Goal: Task Accomplishment & Management: Manage account settings

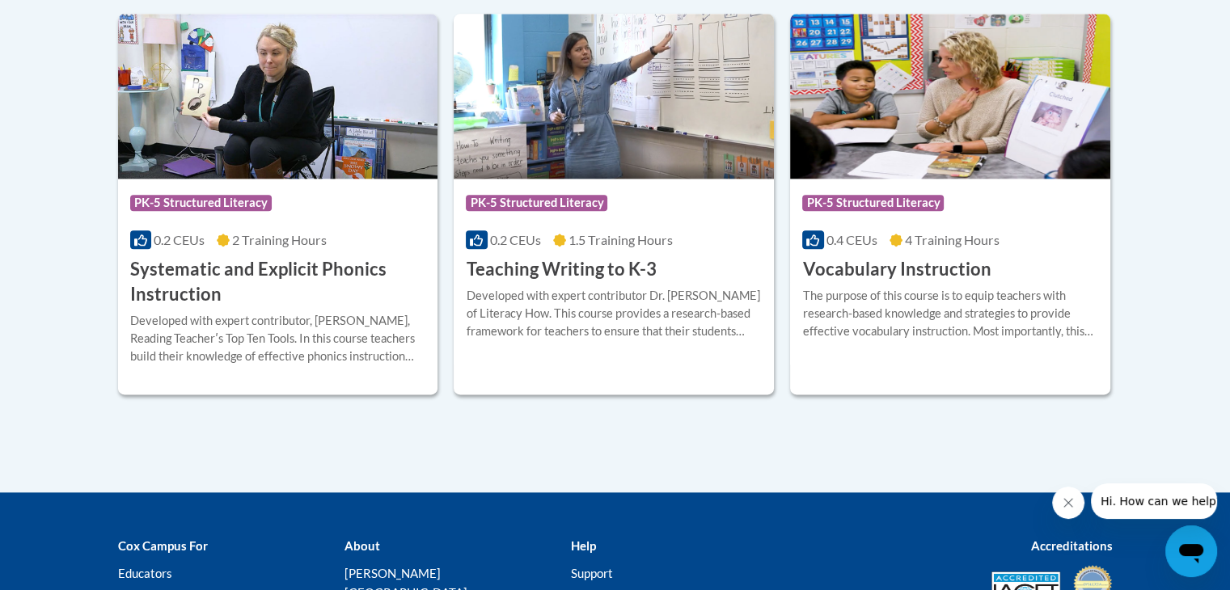
scroll to position [1960, 0]
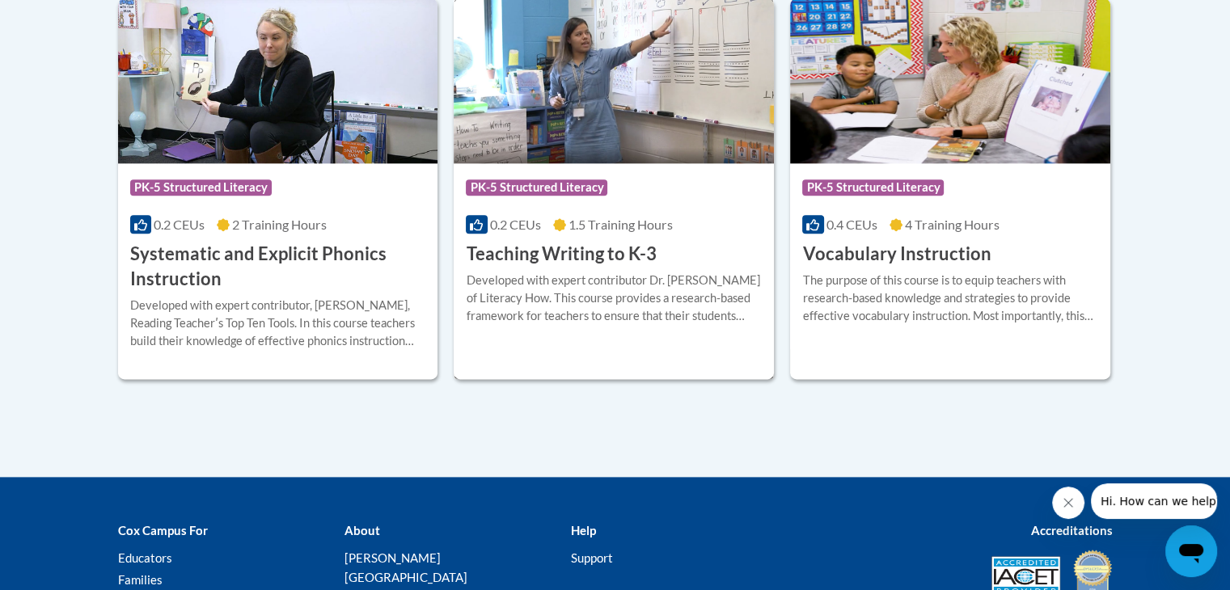
click at [565, 256] on h3 "Teaching Writing to K-3" at bounding box center [561, 254] width 190 height 25
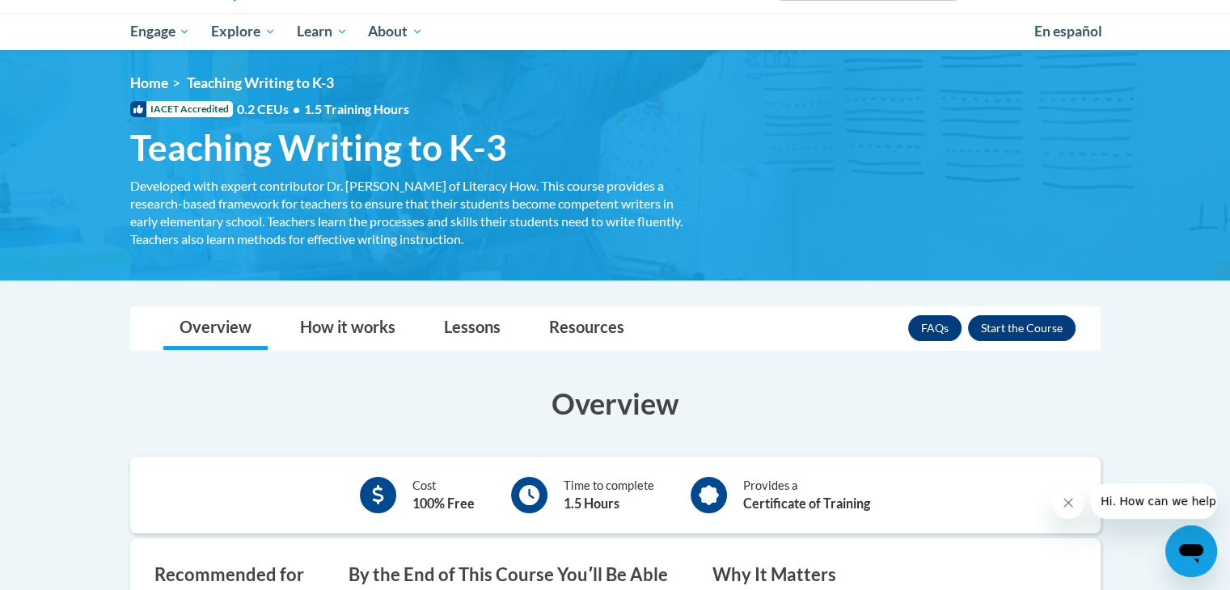
scroll to position [188, 0]
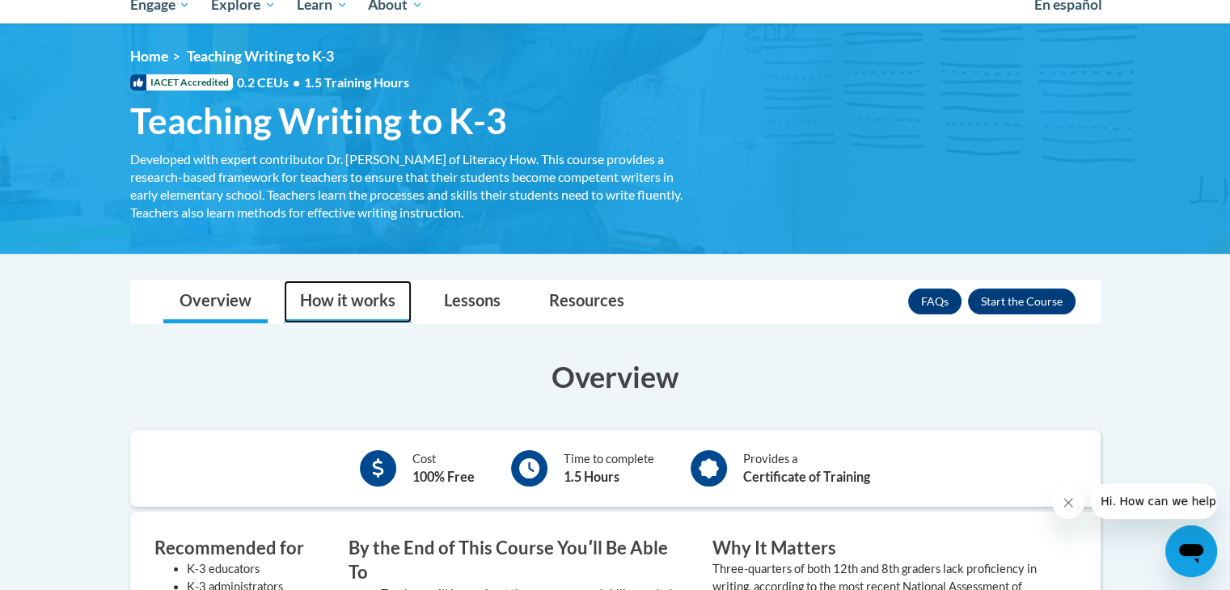
drag, startPoint x: 341, startPoint y: 290, endPoint x: 319, endPoint y: 302, distance: 25.0
click at [319, 302] on link "How it works" at bounding box center [348, 302] width 128 height 43
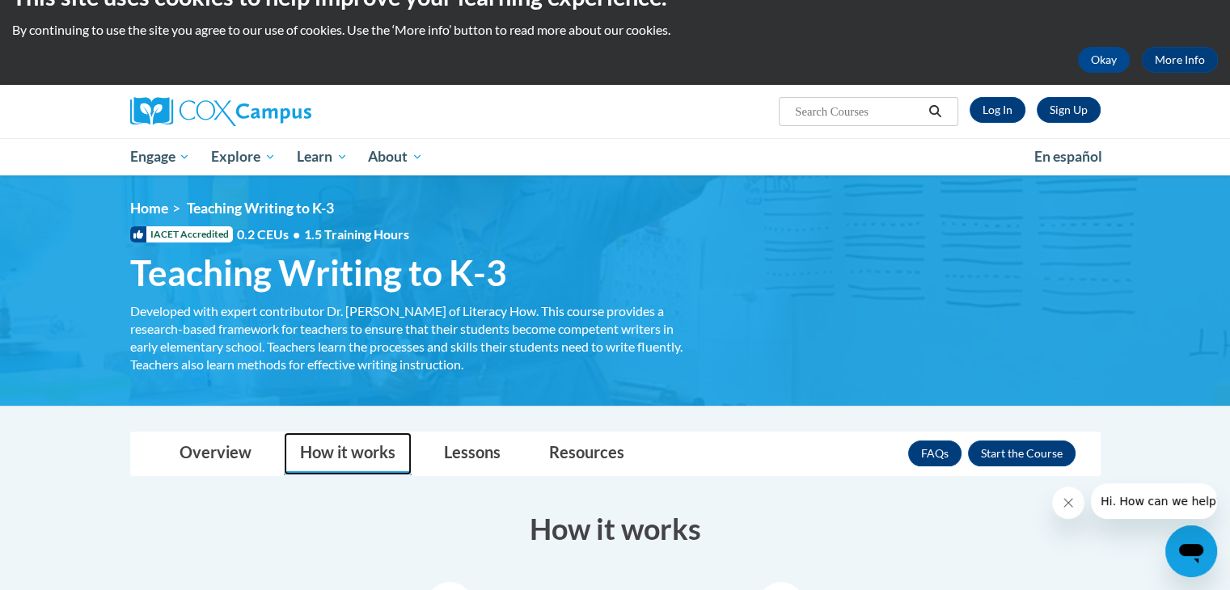
scroll to position [113, 0]
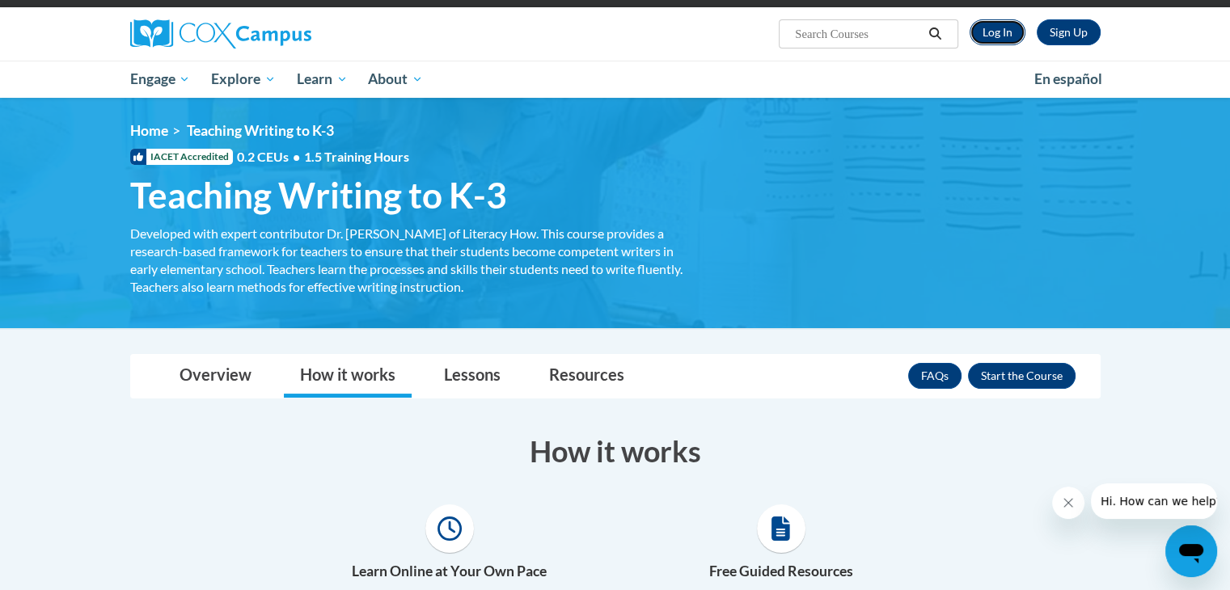
click at [997, 40] on link "Log In" at bounding box center [998, 32] width 56 height 26
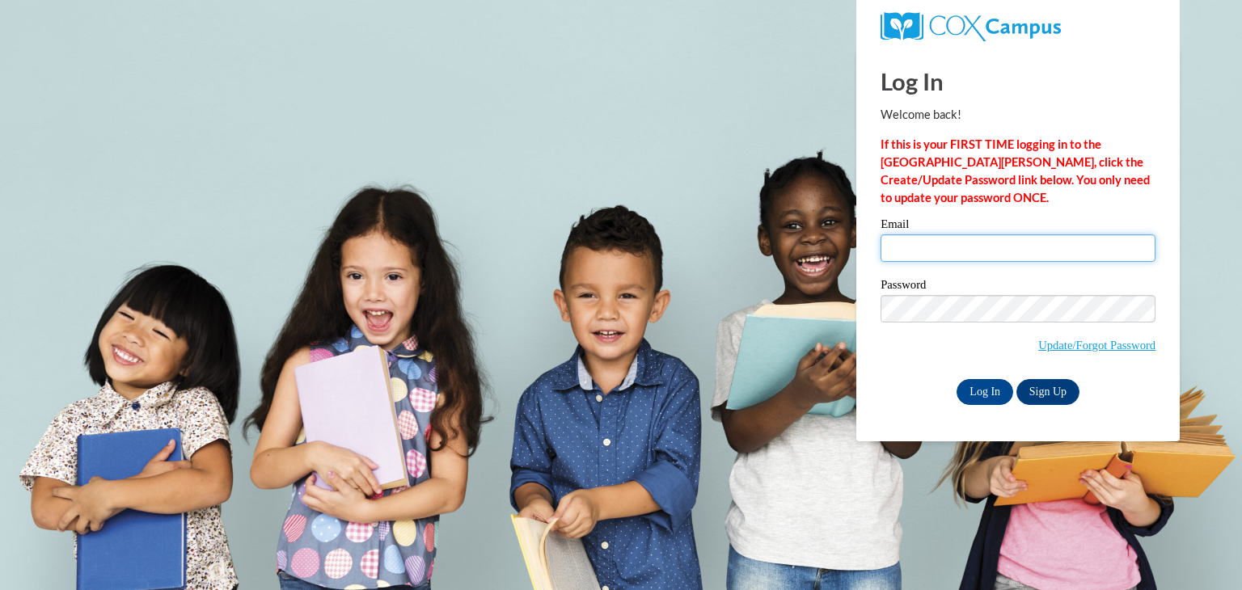
click at [949, 252] on input "Email" at bounding box center [1018, 249] width 275 height 28
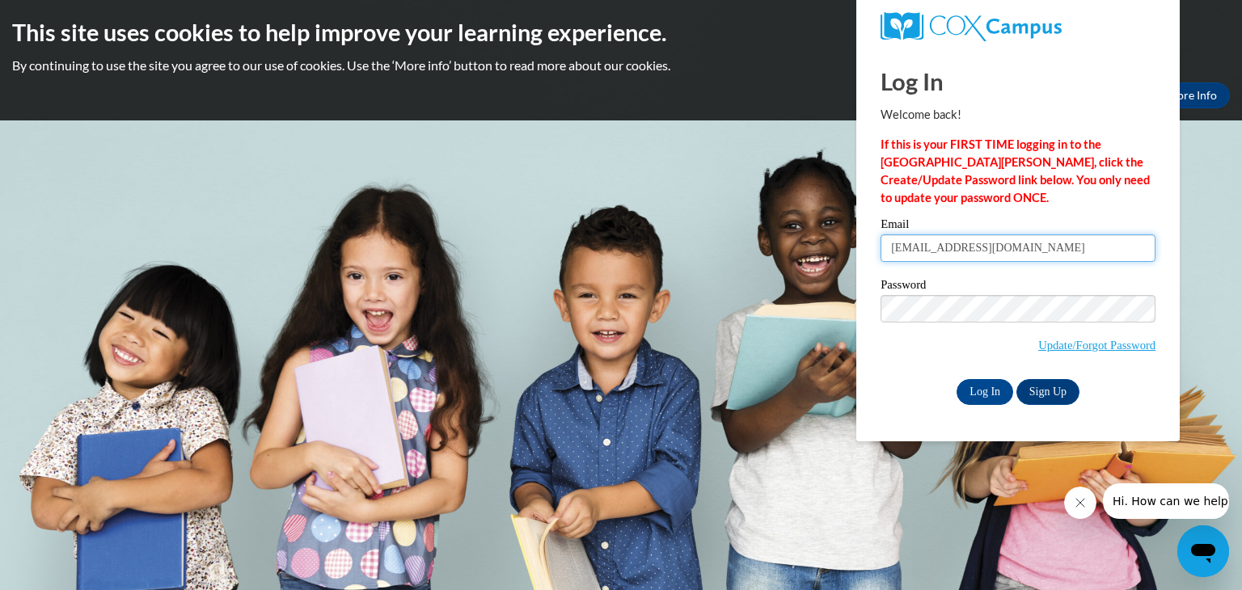
type input "marqueso@wauwatosa.k12.wi.us"
click at [1073, 333] on span "Update/Forgot Password" at bounding box center [1018, 328] width 275 height 67
click at [1053, 387] on link "Sign Up" at bounding box center [1048, 392] width 63 height 26
click at [1022, 325] on span "Update/Forgot Password" at bounding box center [1018, 328] width 275 height 67
click at [1056, 342] on link "Update/Forgot Password" at bounding box center [1097, 345] width 117 height 13
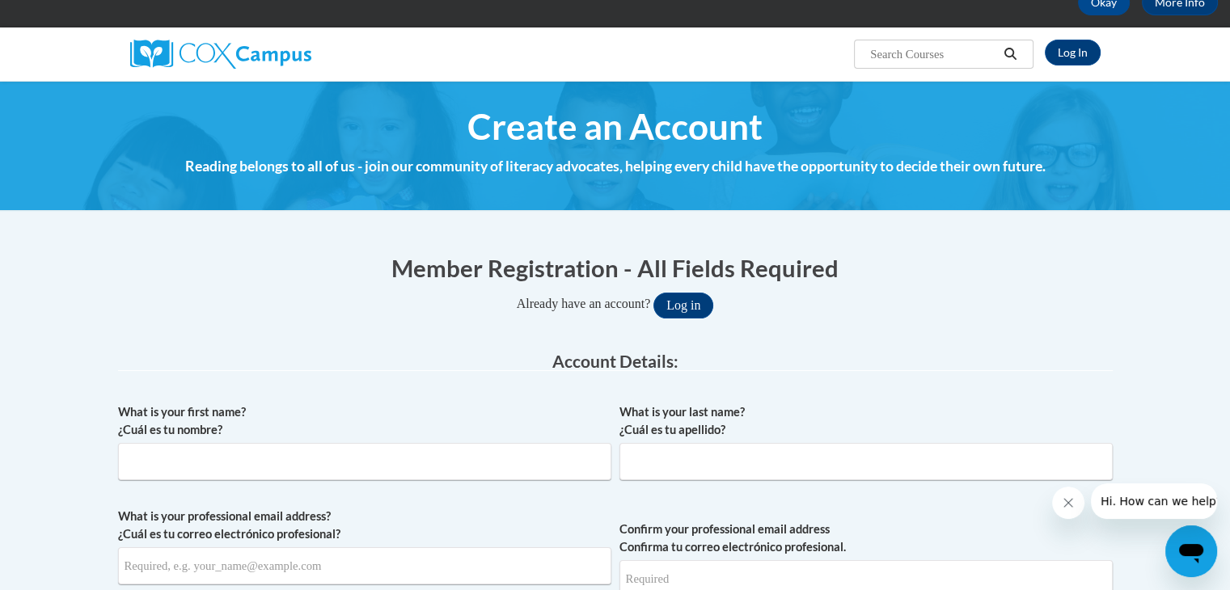
scroll to position [177, 0]
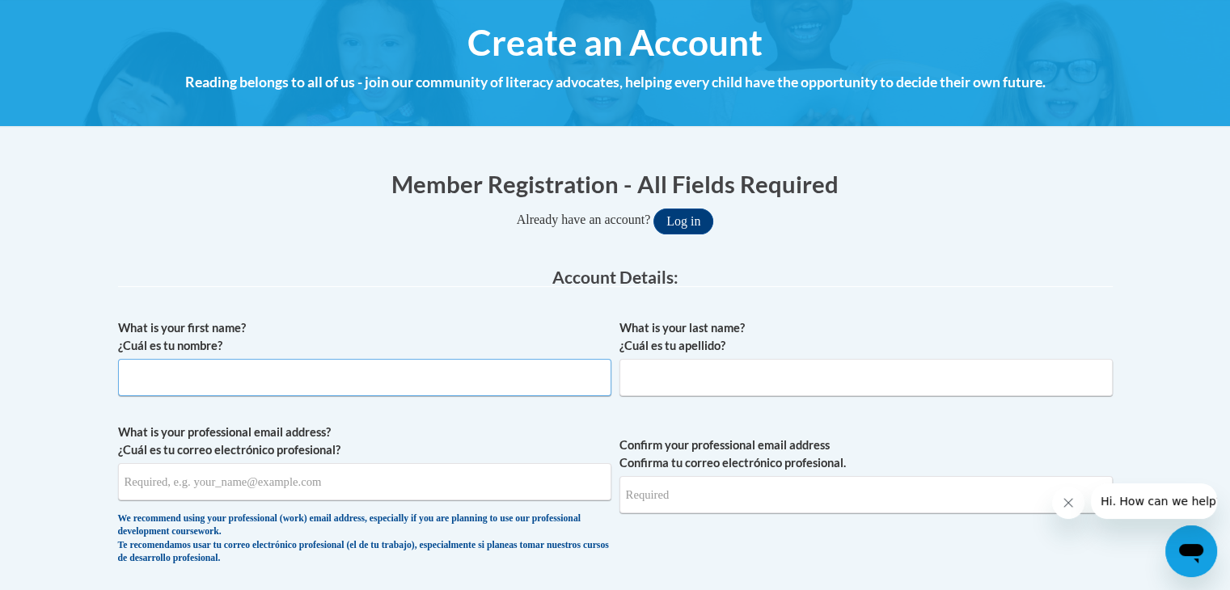
click at [494, 387] on input "What is your first name? ¿Cuál es tu nombre?" at bounding box center [364, 377] width 493 height 37
click at [494, 387] on input "S" at bounding box center [364, 377] width 493 height 37
click at [608, 386] on input "Sophia" at bounding box center [364, 377] width 493 height 37
type input "Sophia"
click at [636, 388] on input "What is your last name? ¿Cuál es tu apellido?" at bounding box center [866, 377] width 493 height 37
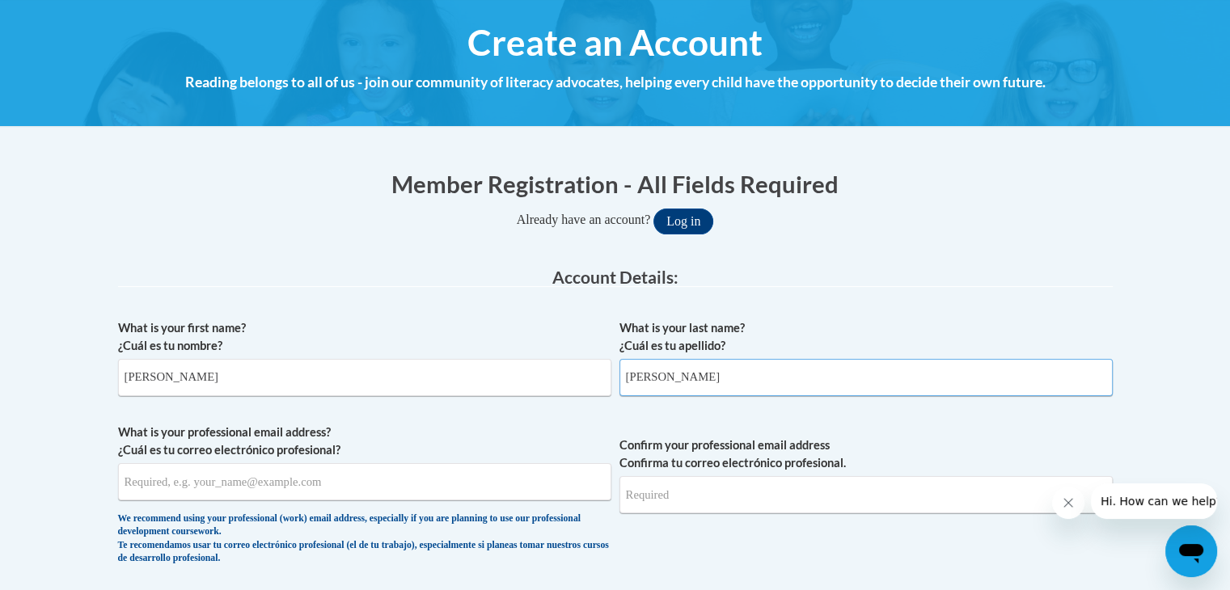
scroll to position [278, 0]
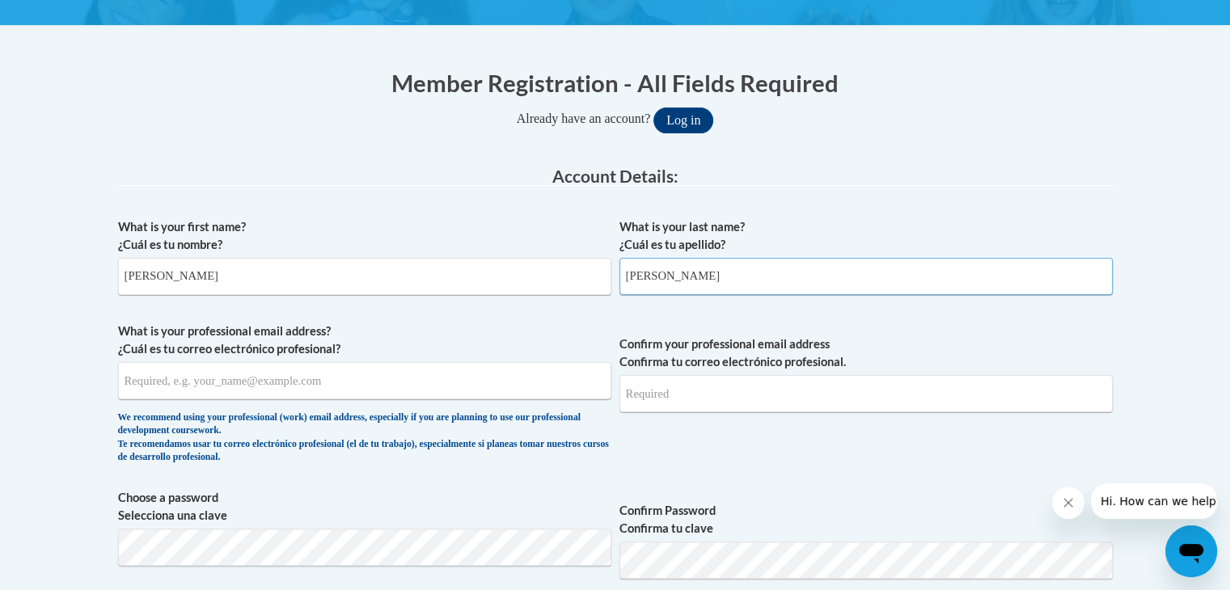
type input "Marquez"
click at [527, 392] on input "What is your professional email address? ¿Cuál es tu correo electrónico profesi…" at bounding box center [364, 380] width 493 height 37
click at [475, 375] on input "[EMAIL_ADDRESS][DOMAIN_NAME]" at bounding box center [364, 380] width 493 height 37
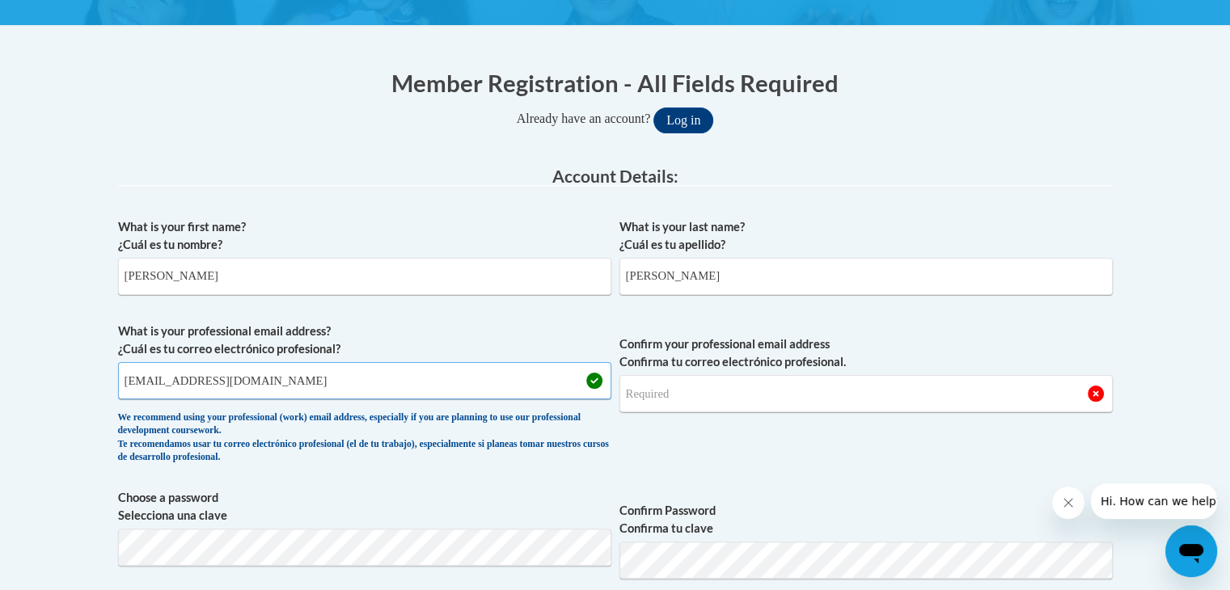
click at [475, 375] on input "[EMAIL_ADDRESS][DOMAIN_NAME]" at bounding box center [364, 380] width 493 height 37
type input "[EMAIL_ADDRESS][DOMAIN_NAME]"
click at [675, 413] on span "Confirm your professional email address Confirma tu correo electrónico profesio…" at bounding box center [866, 398] width 493 height 150
click at [676, 402] on input "Confirm your professional email address Confirma tu correo electrónico profesio…" at bounding box center [866, 393] width 493 height 37
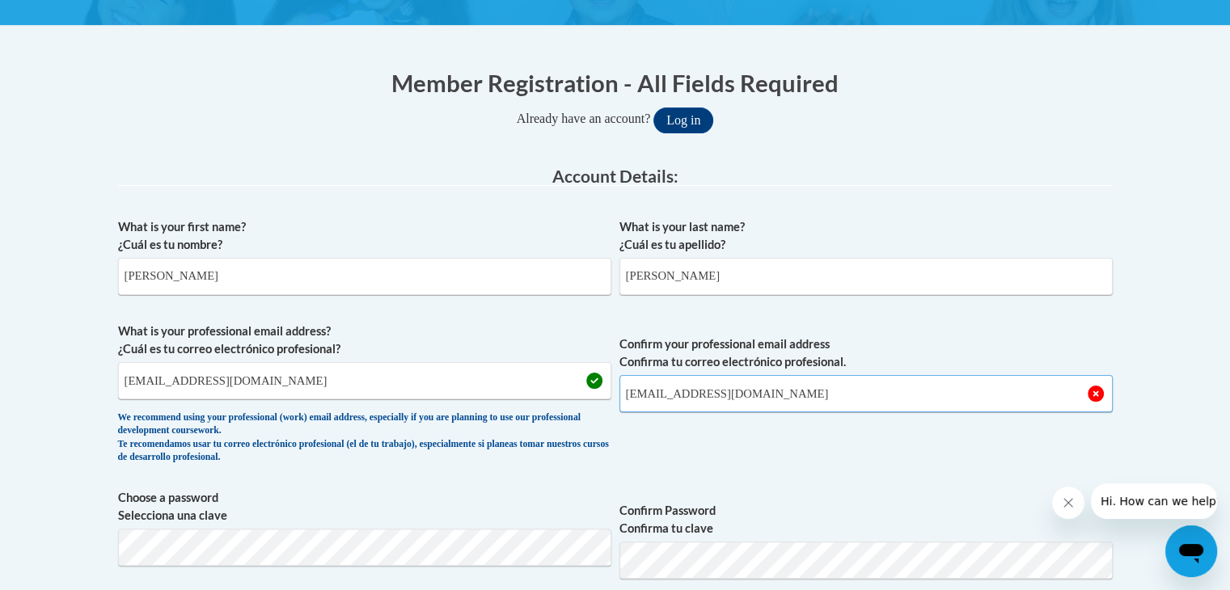
type input "[EMAIL_ADDRESS][DOMAIN_NAME]"
click at [654, 108] on button "Log in" at bounding box center [684, 121] width 60 height 26
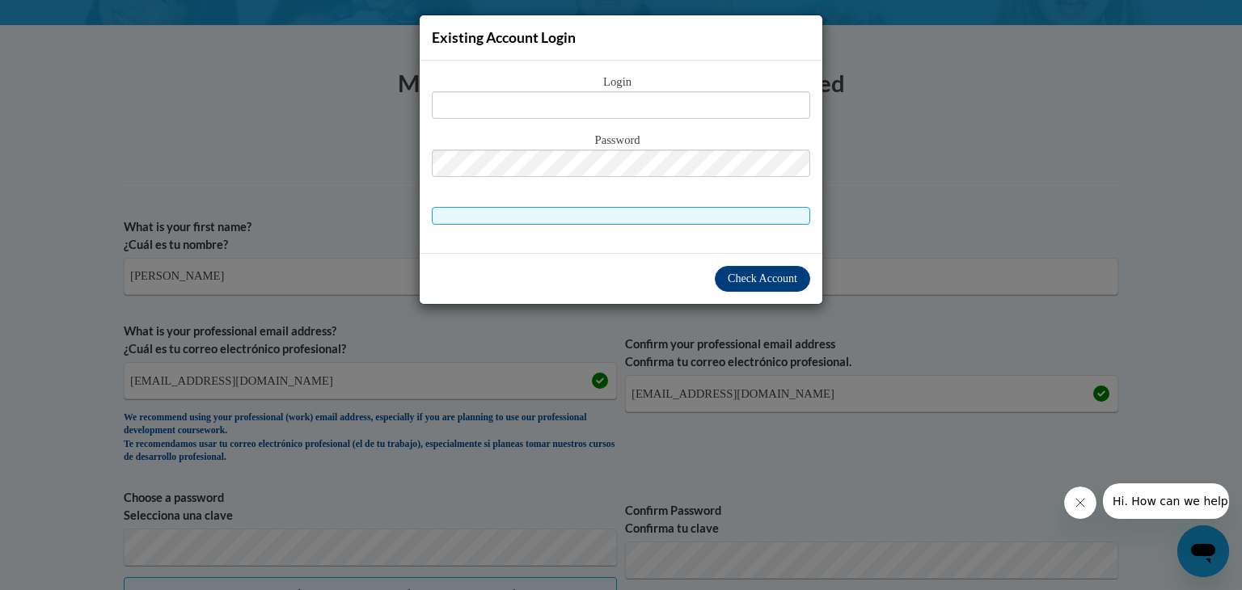
click at [867, 40] on div "Existing Account Login Login Password" at bounding box center [621, 295] width 1242 height 590
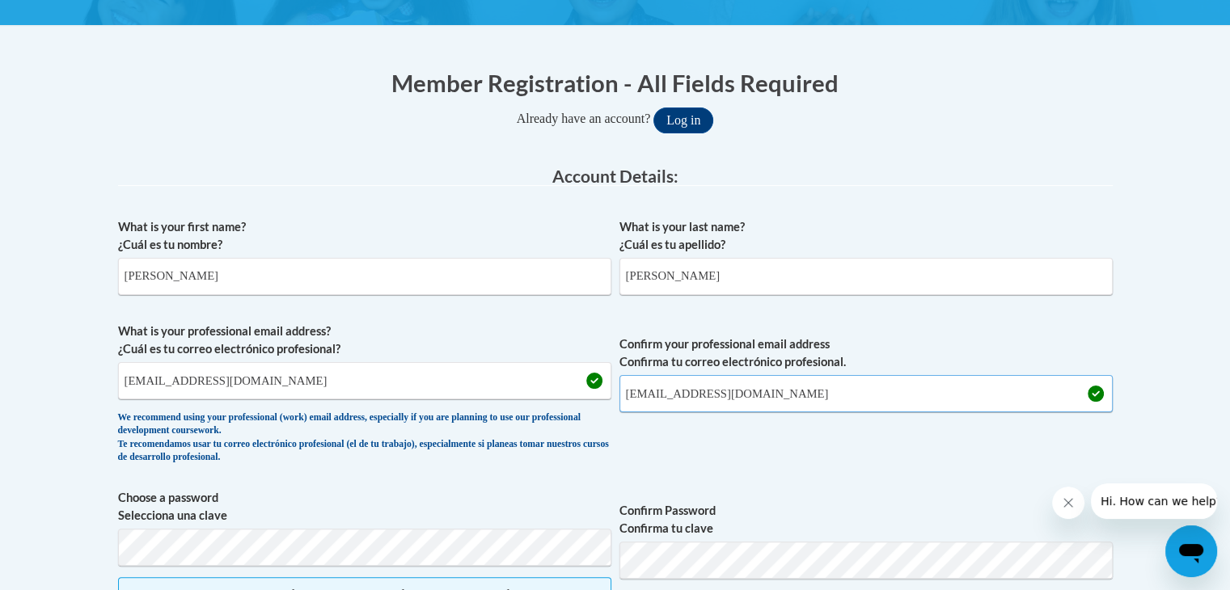
click at [796, 387] on input "marqueso@wauwatosa.k12.wi.us" at bounding box center [866, 393] width 493 height 37
click at [654, 108] on button "Log in" at bounding box center [684, 121] width 60 height 26
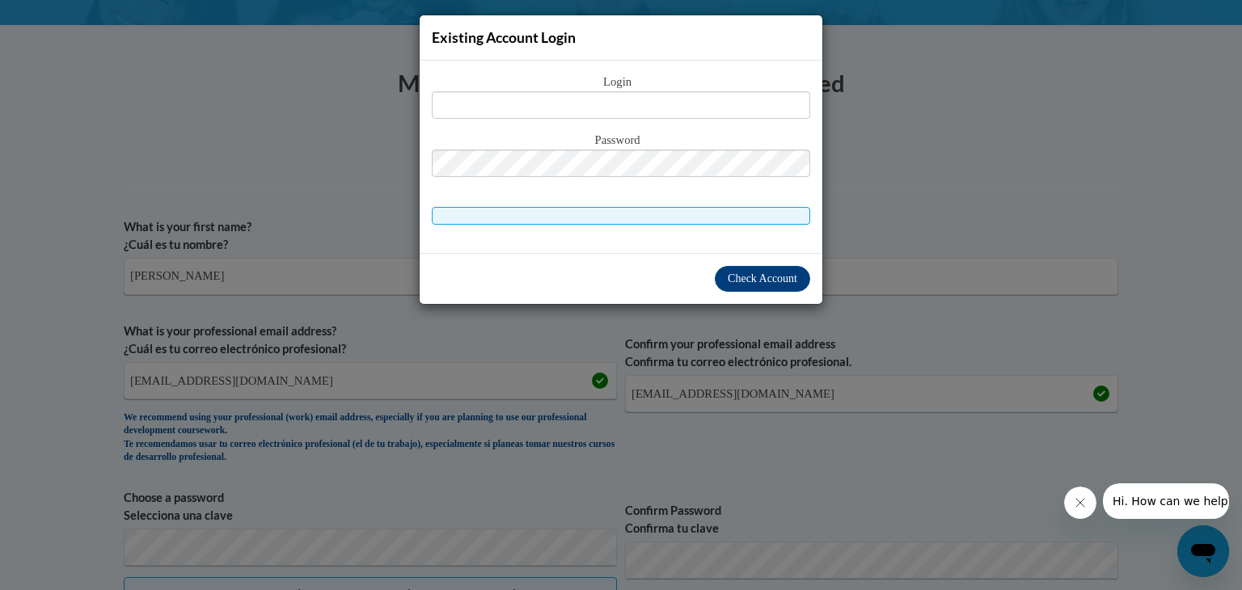
click at [638, 120] on div "Login Password" at bounding box center [621, 149] width 379 height 152
click at [638, 119] on div "Login Password" at bounding box center [621, 149] width 379 height 152
click at [635, 108] on input "text" at bounding box center [621, 105] width 379 height 28
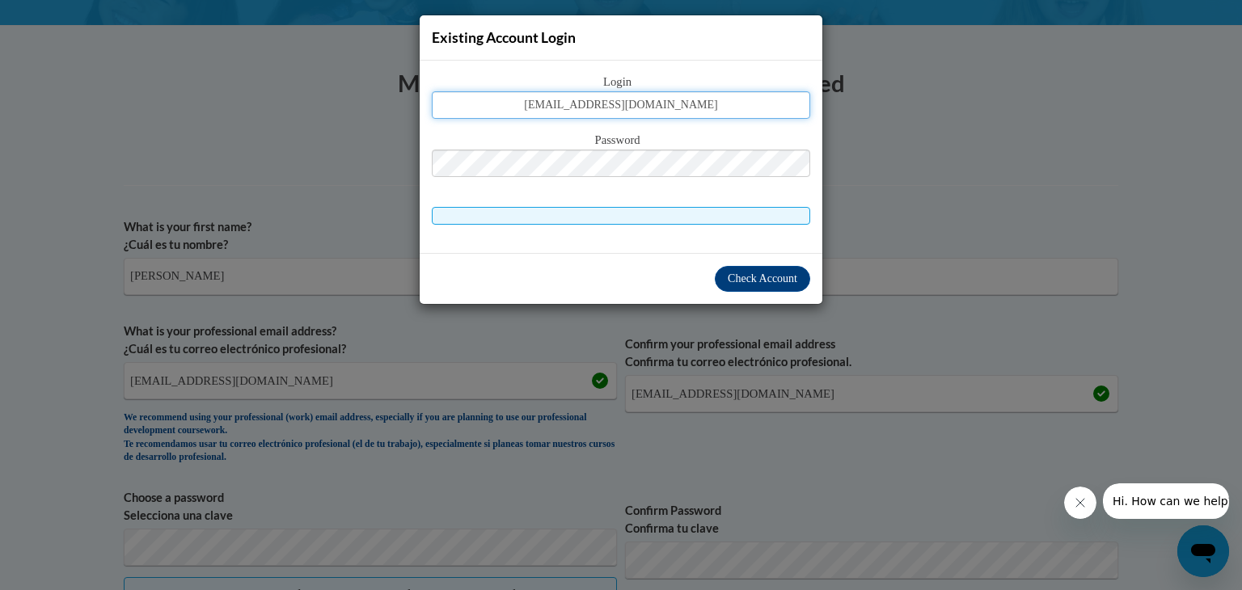
type input "marqueso@wauwatosa.k12.wi.us"
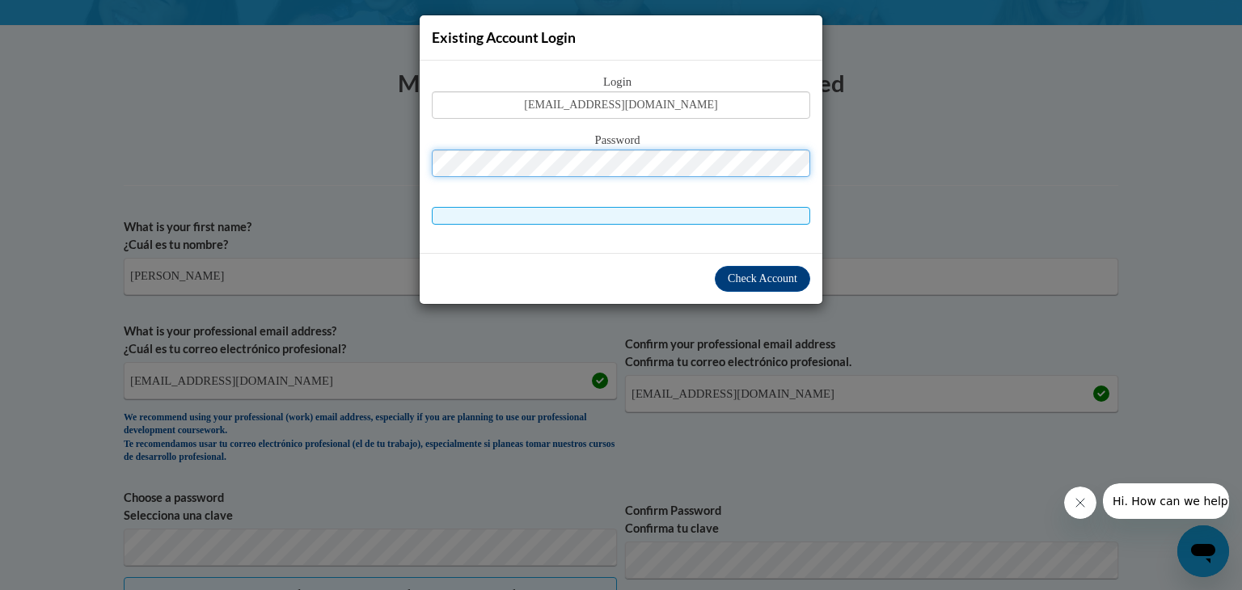
click at [660, 108] on button "Log in" at bounding box center [690, 121] width 60 height 26
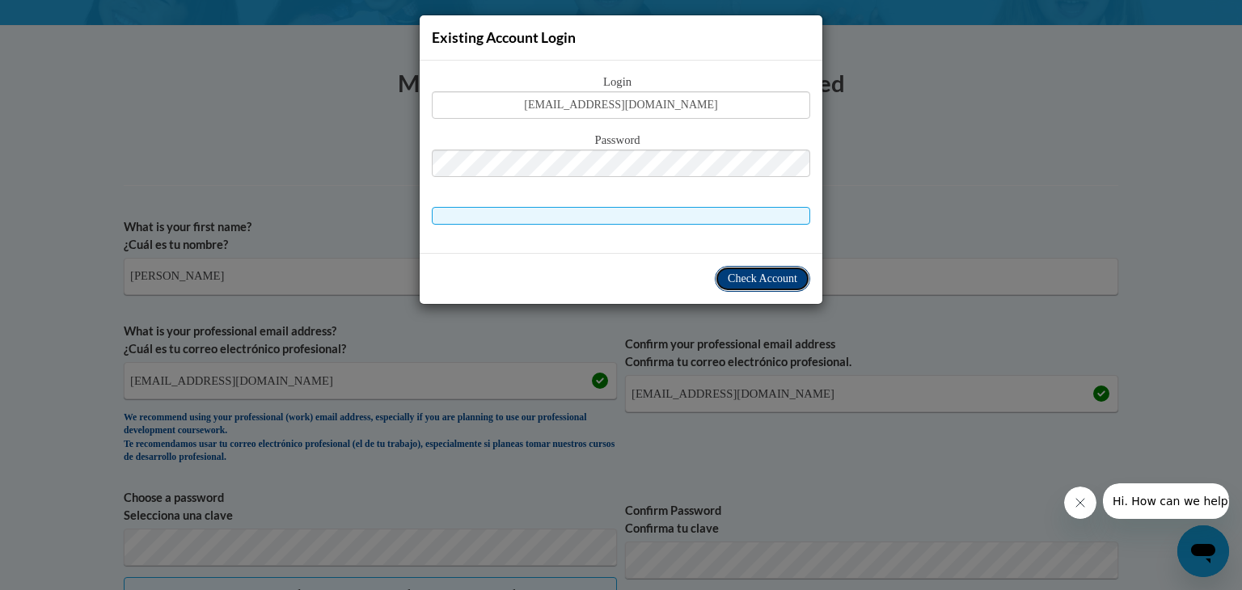
click at [728, 273] on span "Check Account" at bounding box center [763, 279] width 70 height 12
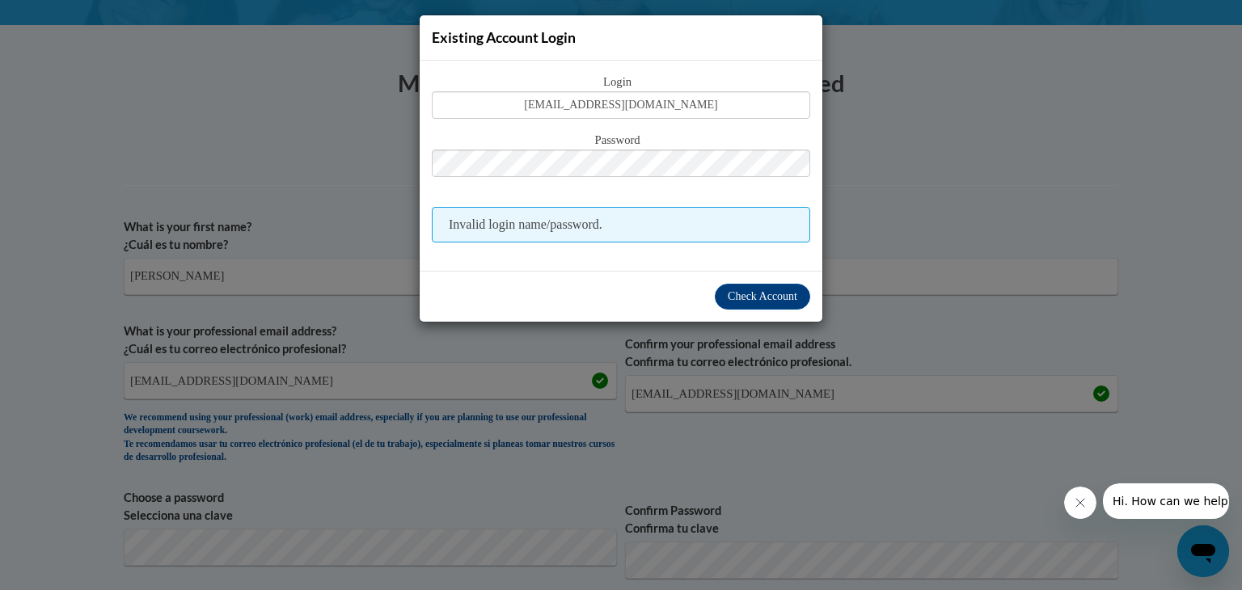
click at [689, 345] on div "Existing Account Login Login marqueso@wauwatosa.k12.wi.us Password Invalid logi…" at bounding box center [621, 295] width 1242 height 590
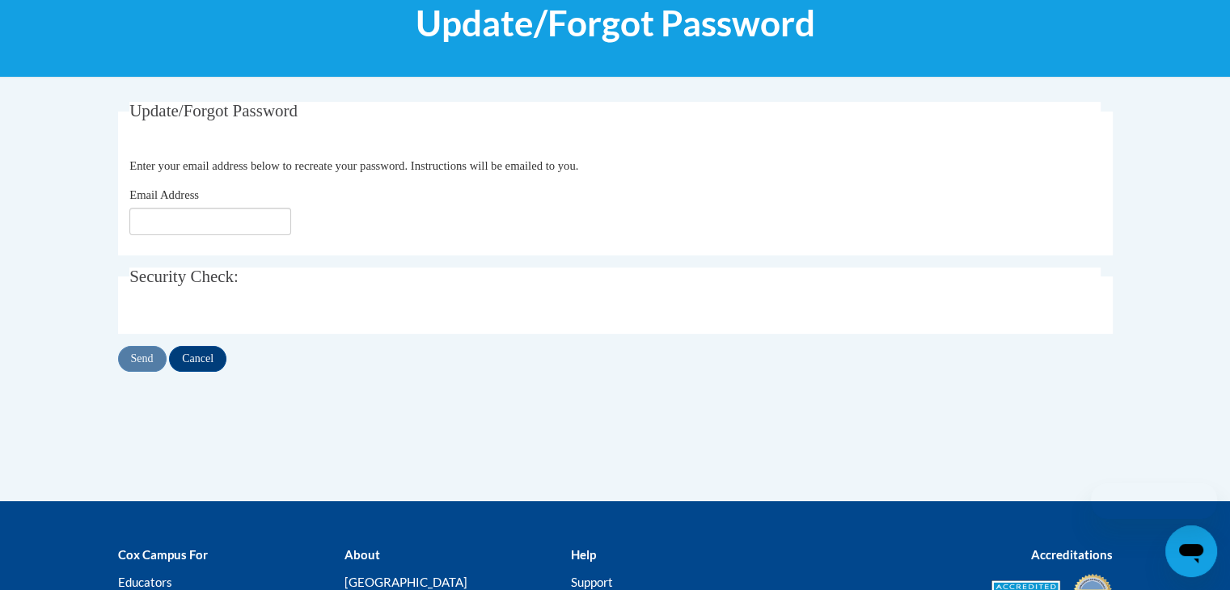
scroll to position [223, 0]
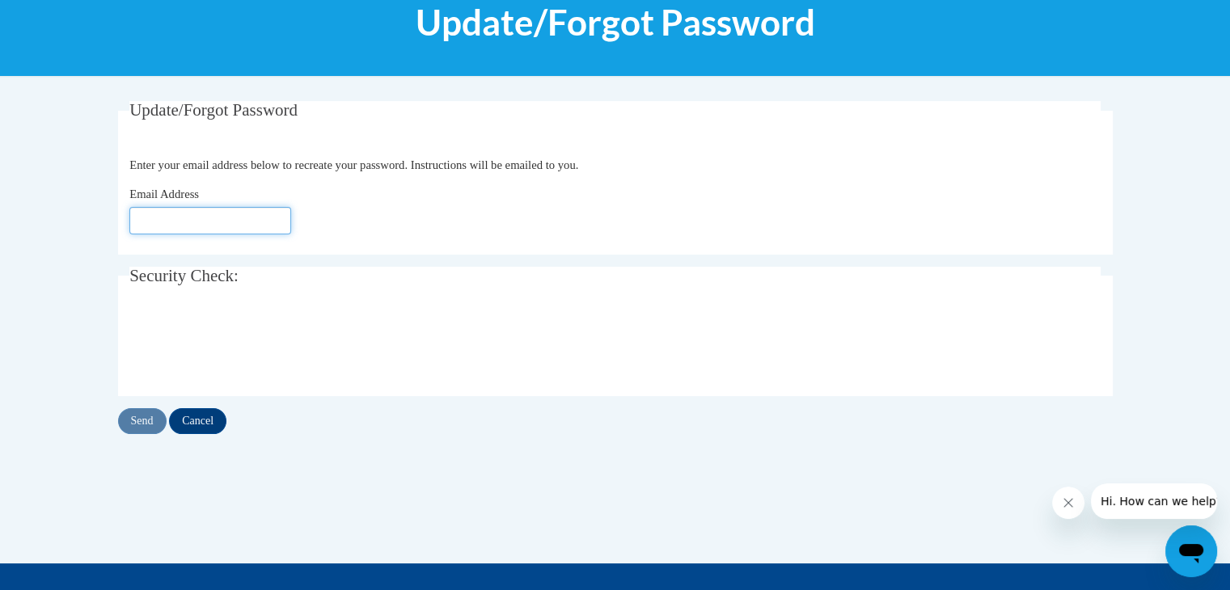
click at [150, 227] on input "Email Address" at bounding box center [210, 221] width 162 height 28
type input "[EMAIL_ADDRESS][DOMAIN_NAME]"
click at [142, 422] on input "Send" at bounding box center [142, 421] width 49 height 26
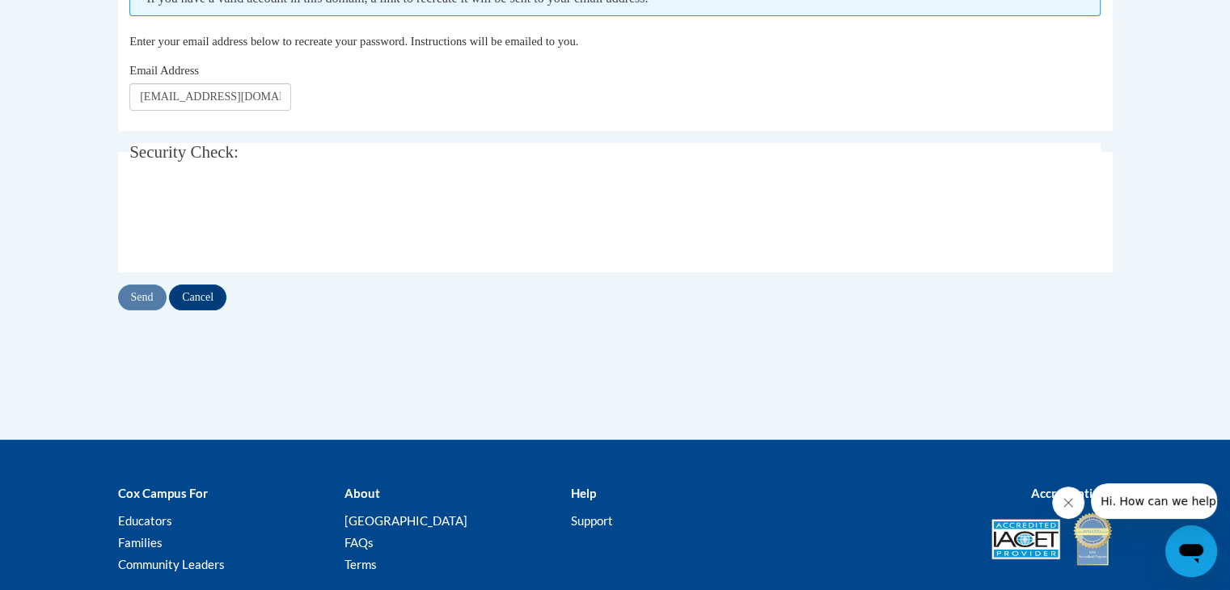
scroll to position [391, 0]
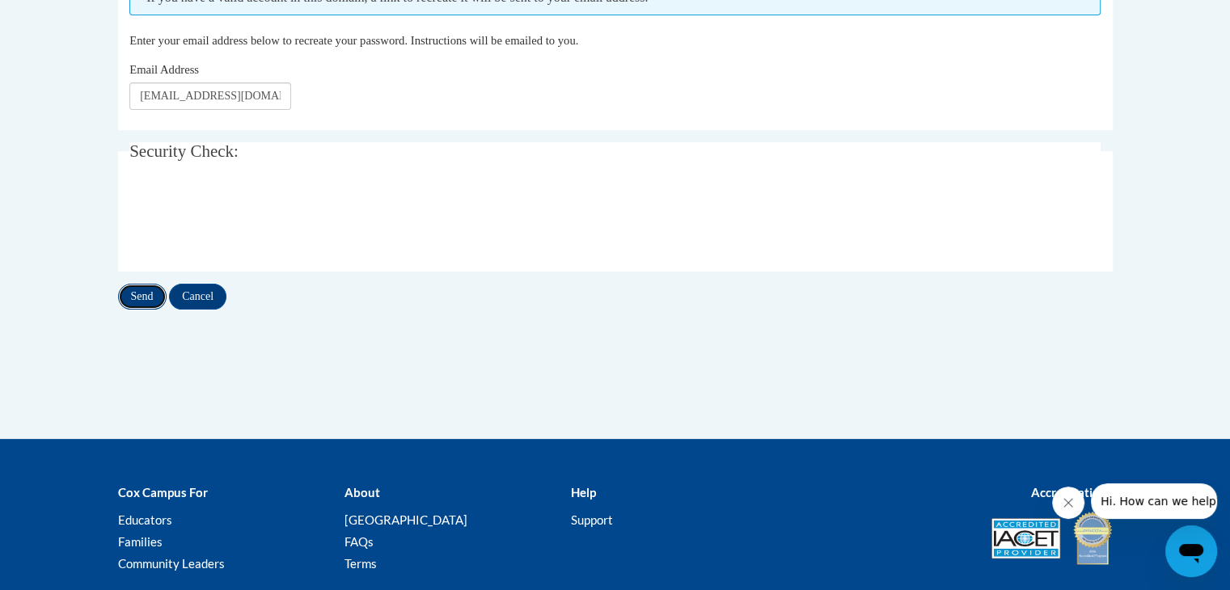
click at [144, 307] on input "Send" at bounding box center [142, 297] width 49 height 26
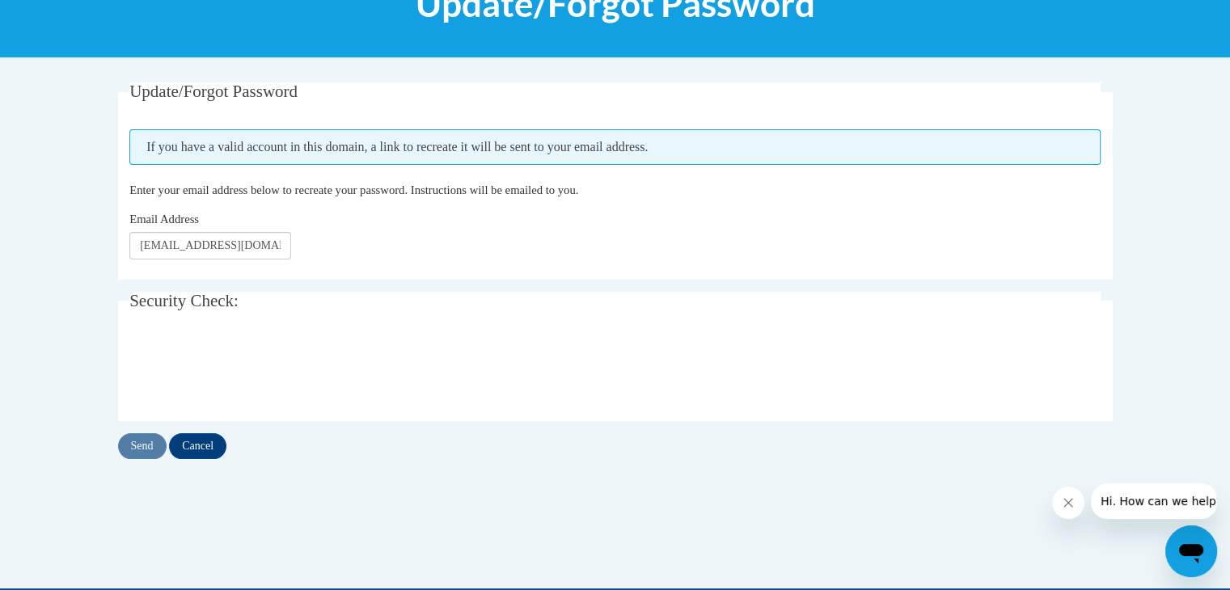
scroll to position [243, 0]
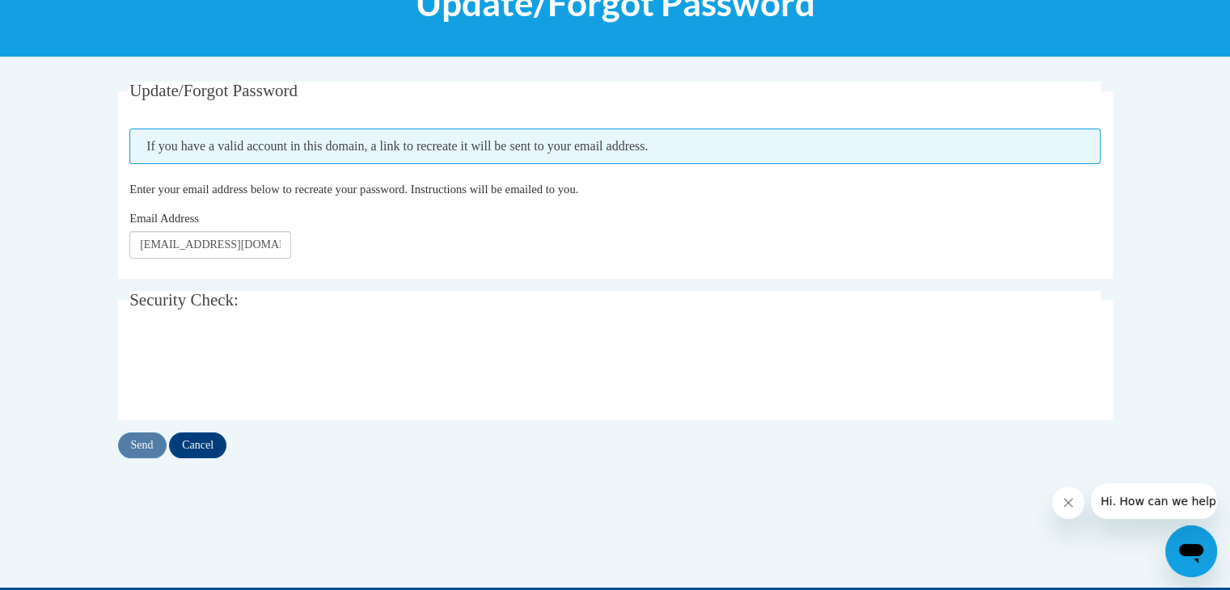
click at [670, 142] on span "If you have a valid account in this domain, a link to recreate it will be sent …" at bounding box center [614, 147] width 971 height 36
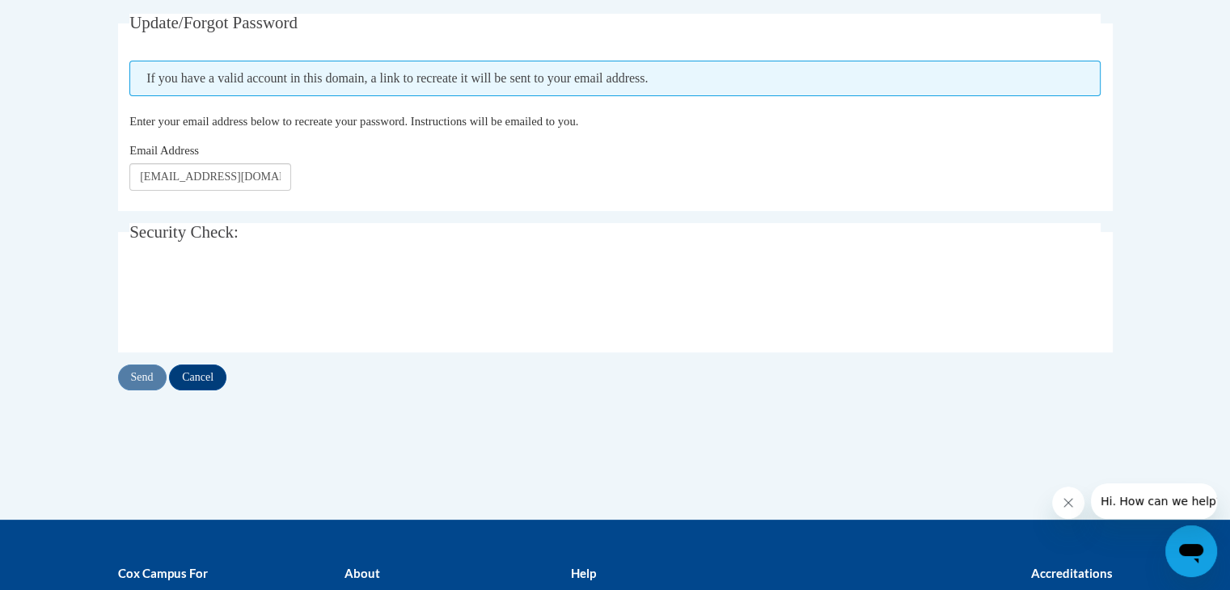
scroll to position [0, 0]
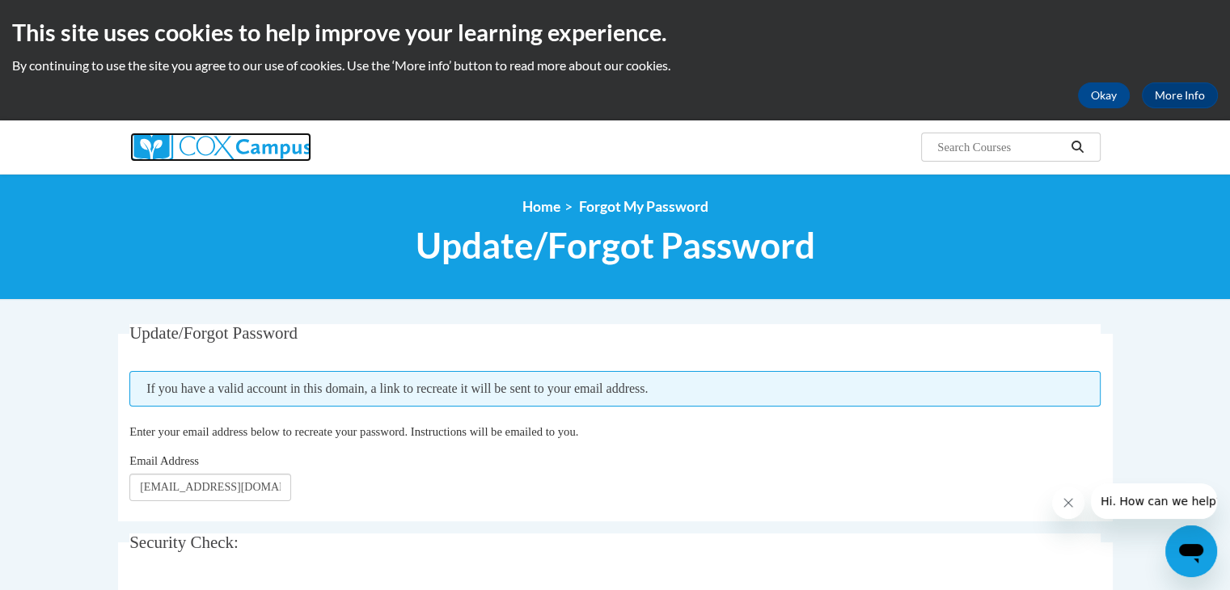
click at [228, 145] on img at bounding box center [220, 147] width 181 height 29
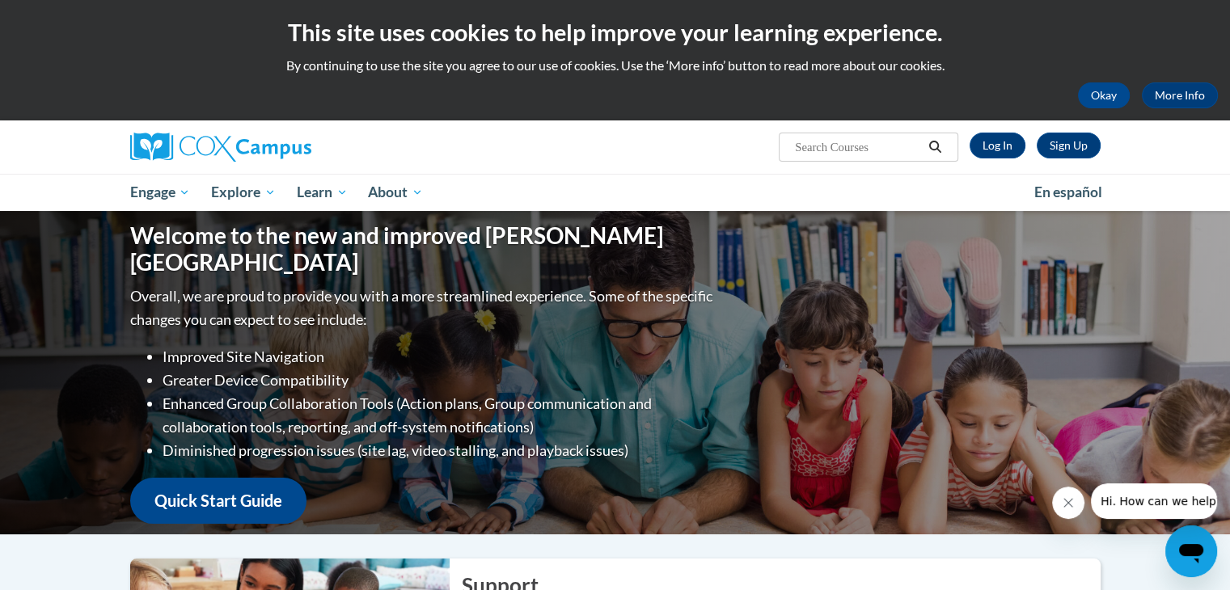
click at [992, 160] on div "Sign Up Log In Search Search..." at bounding box center [781, 141] width 663 height 41
click at [992, 154] on link "Log In" at bounding box center [998, 146] width 56 height 26
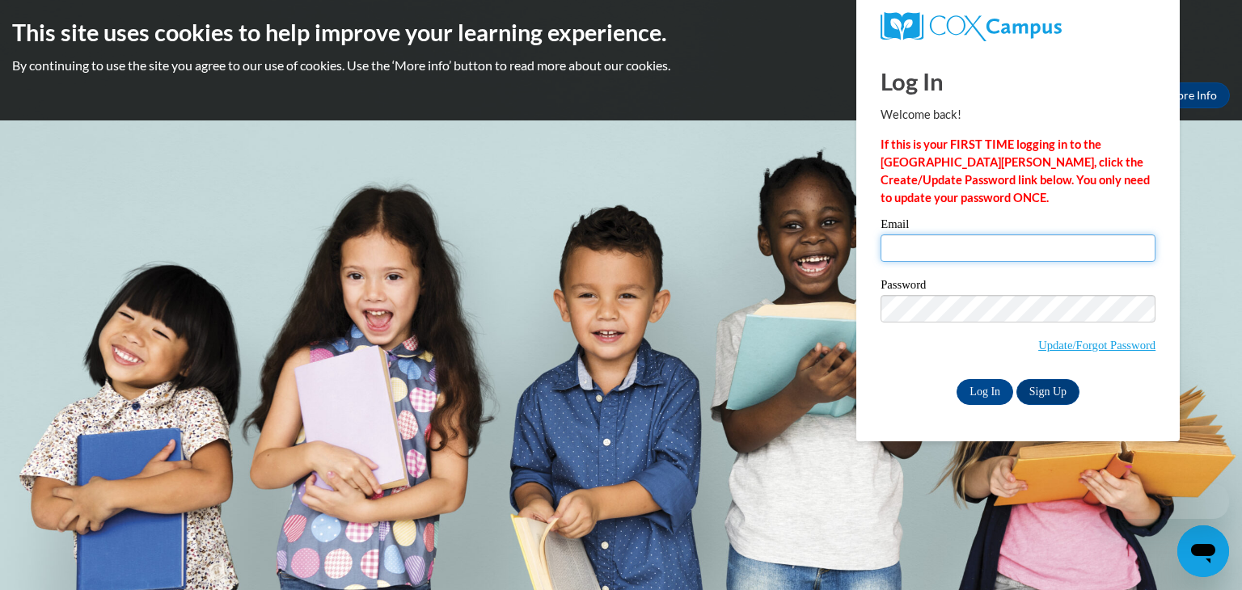
click at [969, 242] on input "Email" at bounding box center [1018, 249] width 275 height 28
type input "[EMAIL_ADDRESS][DOMAIN_NAME]"
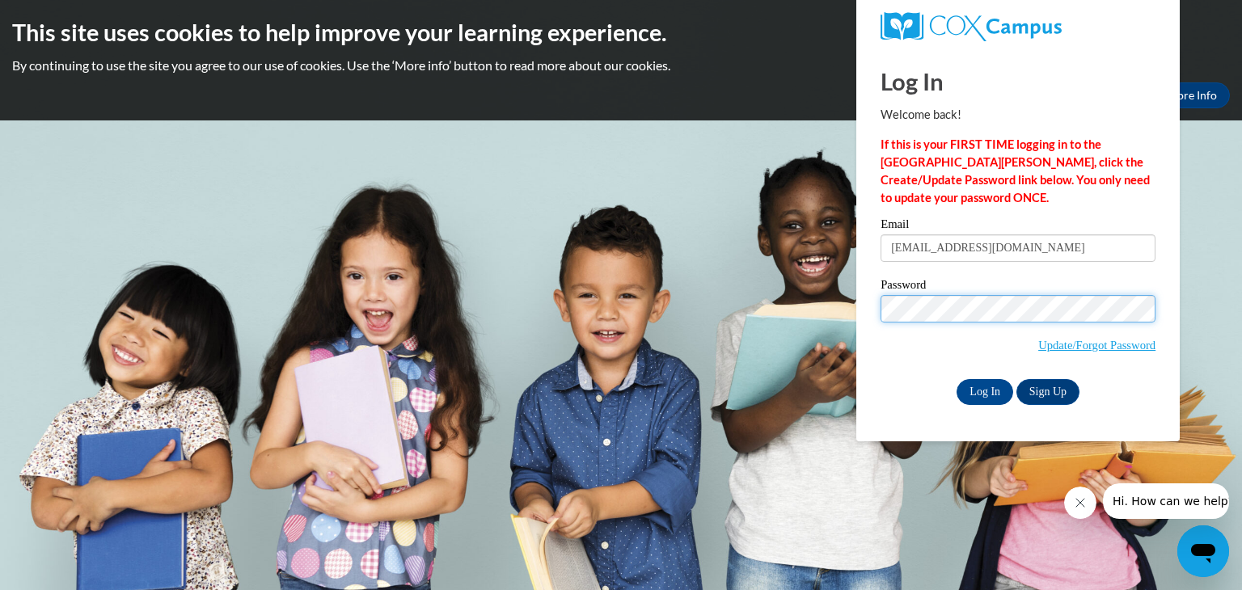
click at [957, 379] on input "Log In" at bounding box center [985, 392] width 57 height 26
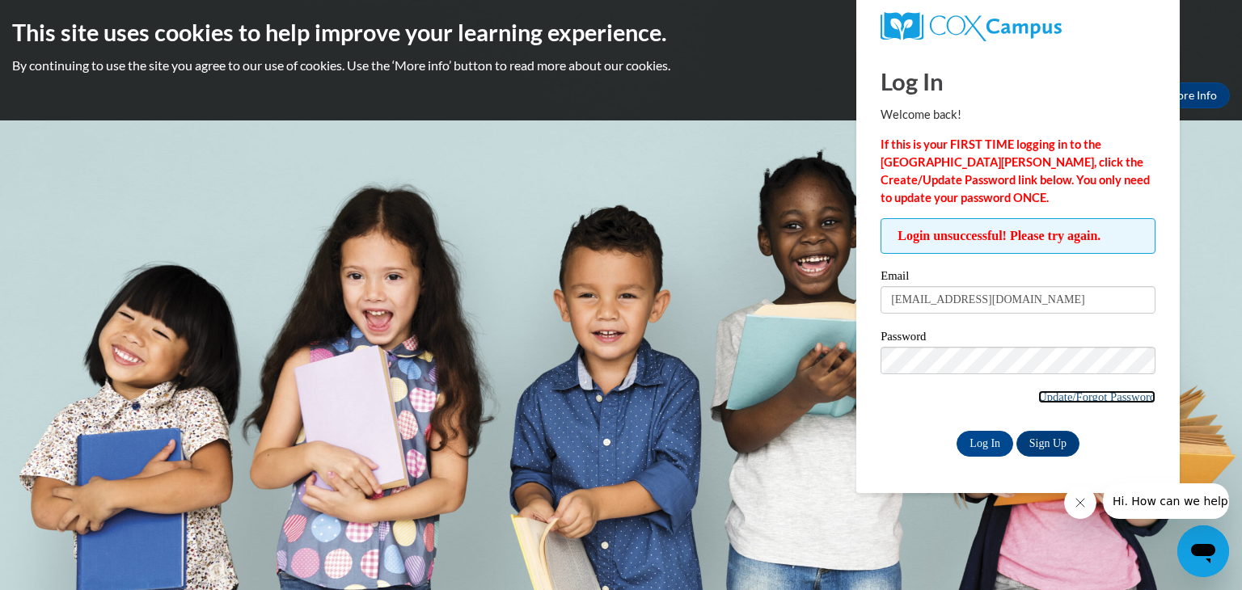
click at [1126, 395] on link "Update/Forgot Password" at bounding box center [1097, 397] width 117 height 13
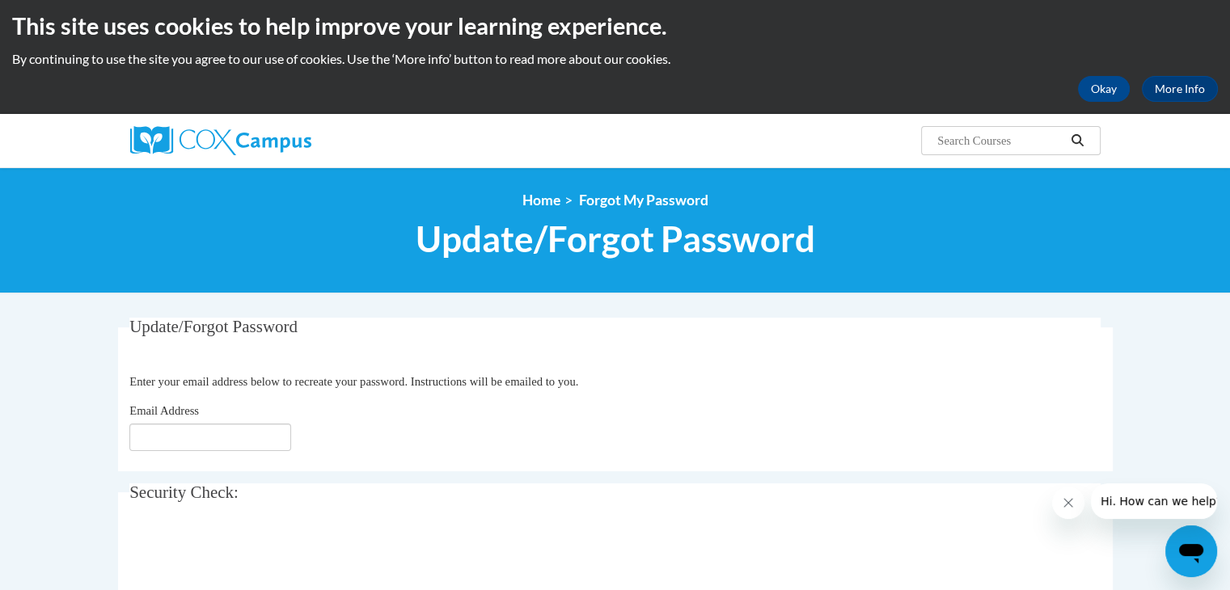
scroll to position [10, 0]
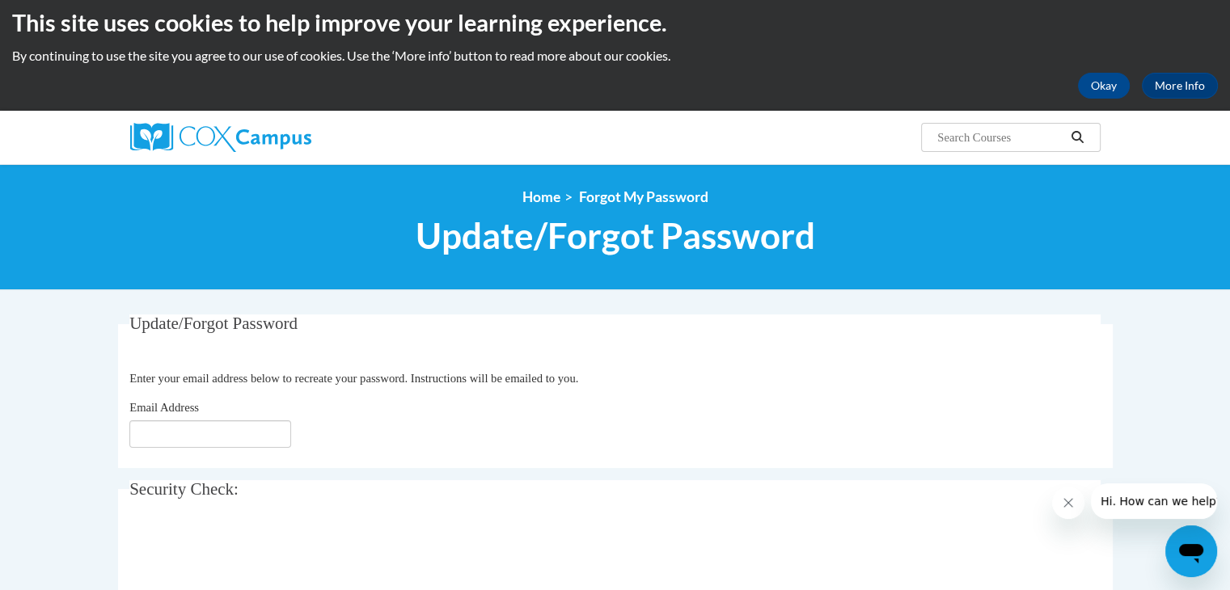
click at [235, 414] on div "Email Address" at bounding box center [614, 423] width 971 height 49
click at [240, 448] on fieldset "Update/Forgot Password Please enter your email address Enter your email address…" at bounding box center [615, 392] width 995 height 154
click at [237, 437] on input "Email Address" at bounding box center [210, 435] width 162 height 28
click at [237, 437] on input "mar" at bounding box center [210, 435] width 162 height 28
type input "[EMAIL_ADDRESS][DOMAIN_NAME]"
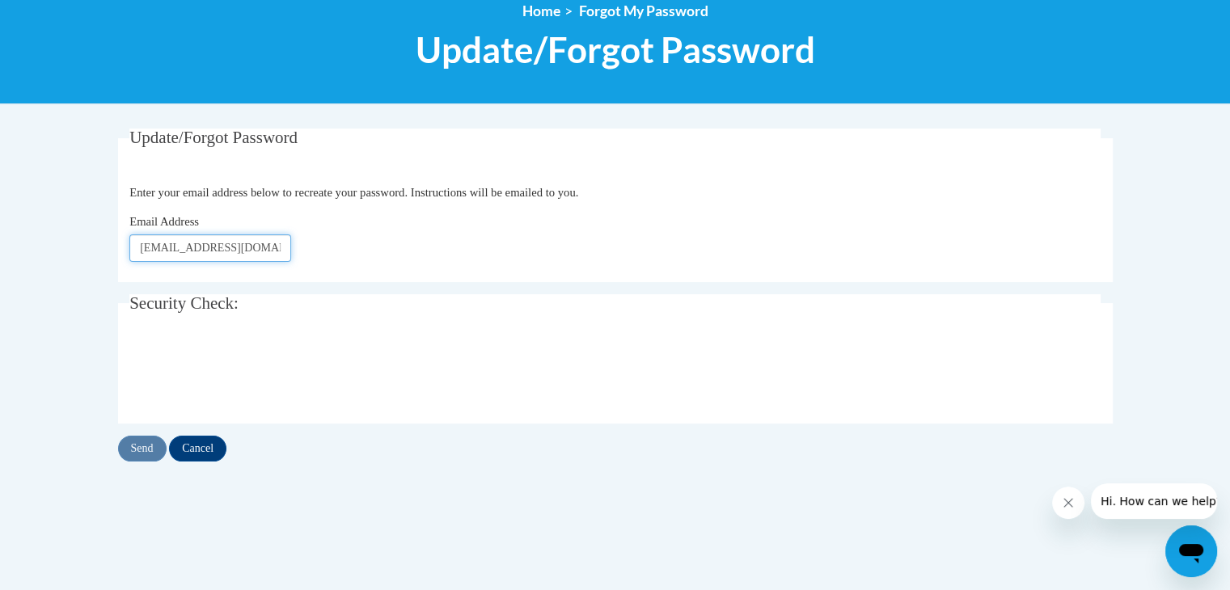
scroll to position [197, 0]
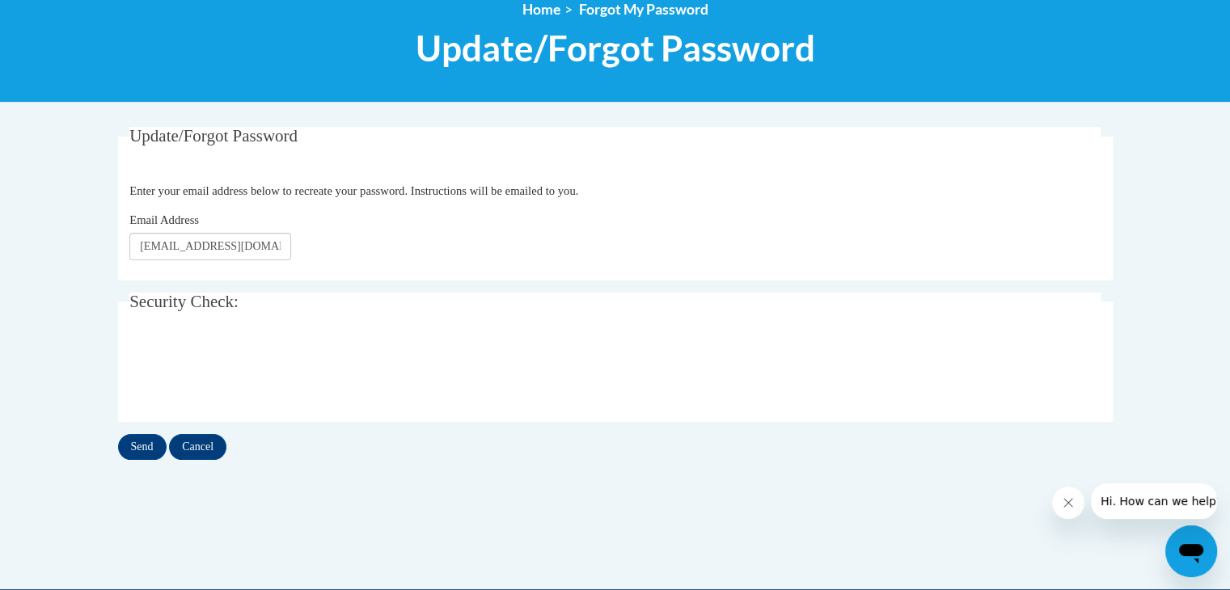
click at [141, 431] on div "Update/Forgot Password Please enter your email address Enter your email address…" at bounding box center [615, 293] width 995 height 333
drag, startPoint x: 224, startPoint y: 243, endPoint x: 298, endPoint y: 252, distance: 74.9
click at [298, 252] on div "Email Address [EMAIL_ADDRESS][DOMAIN_NAME]" at bounding box center [614, 235] width 971 height 49
click at [207, 255] on input "[EMAIL_ADDRESS][DOMAIN_NAME]" at bounding box center [210, 247] width 162 height 28
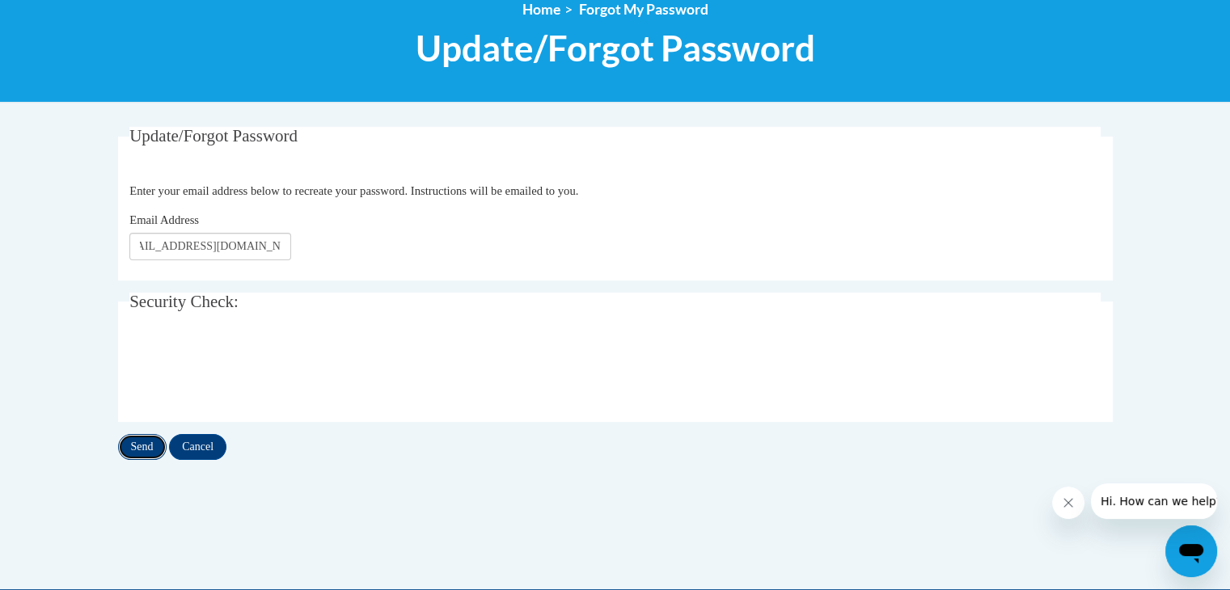
click at [135, 438] on input "Send" at bounding box center [142, 447] width 49 height 26
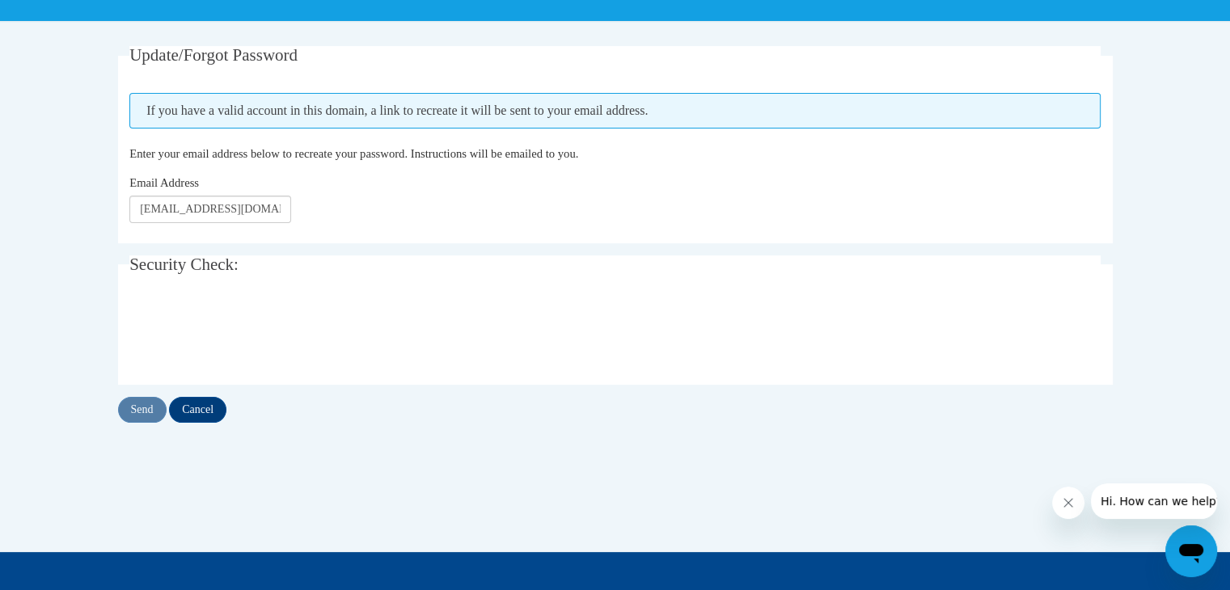
scroll to position [280, 0]
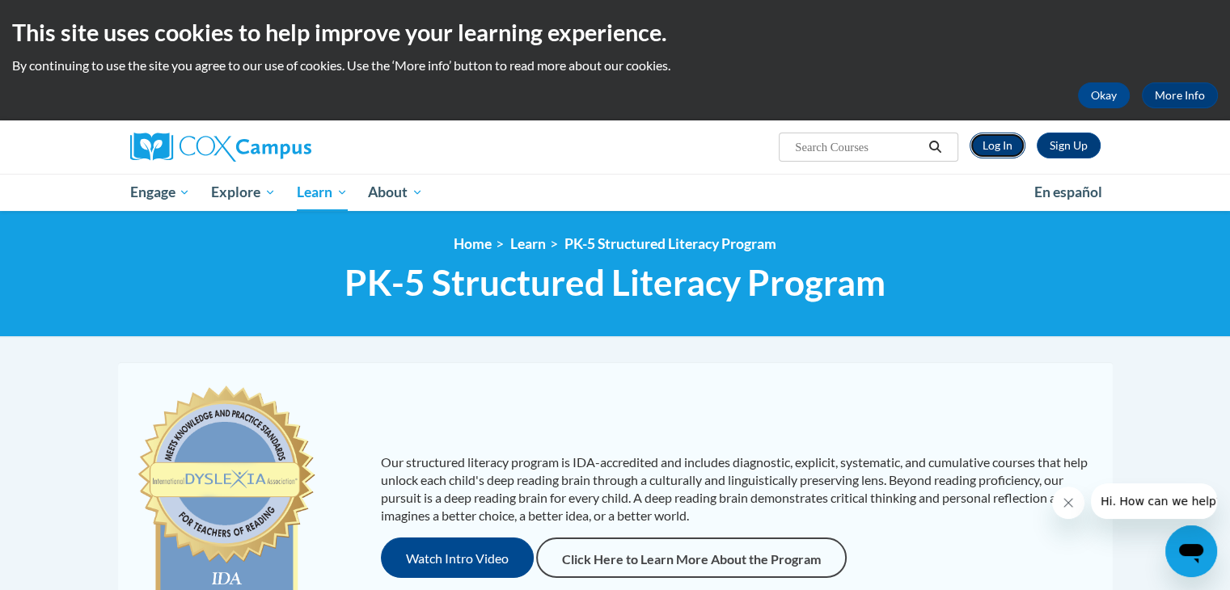
click at [1002, 152] on link "Log In" at bounding box center [998, 146] width 56 height 26
click at [1005, 154] on link "Log In" at bounding box center [998, 146] width 56 height 26
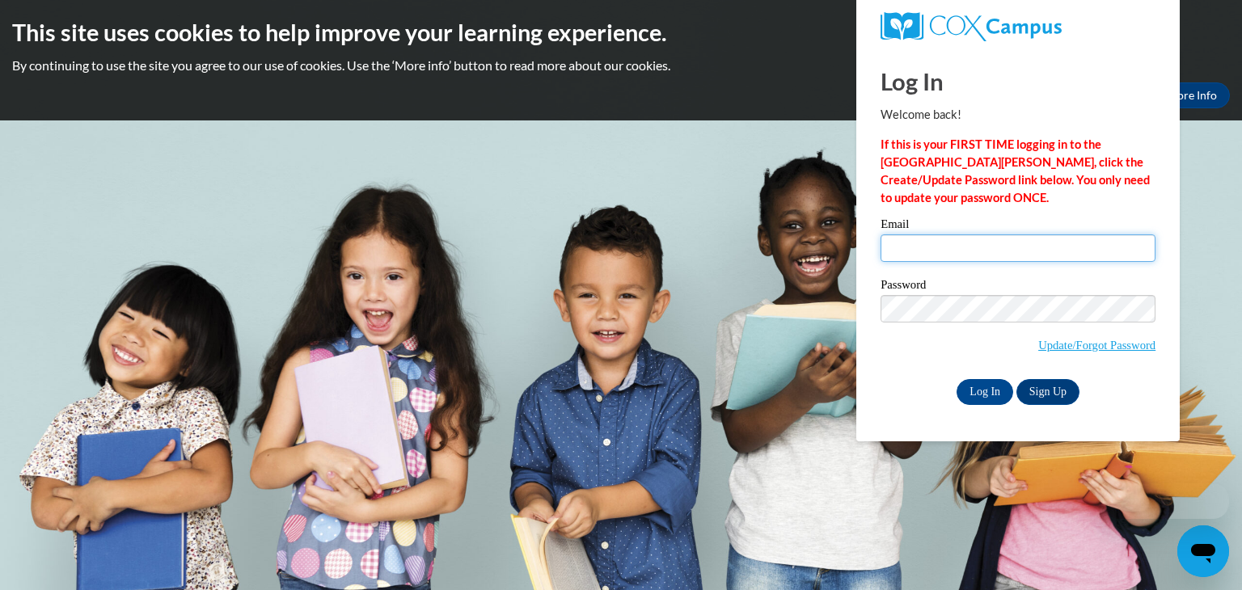
click at [919, 237] on input "Email" at bounding box center [1018, 249] width 275 height 28
type input "[EMAIL_ADDRESS][DOMAIN_NAME]"
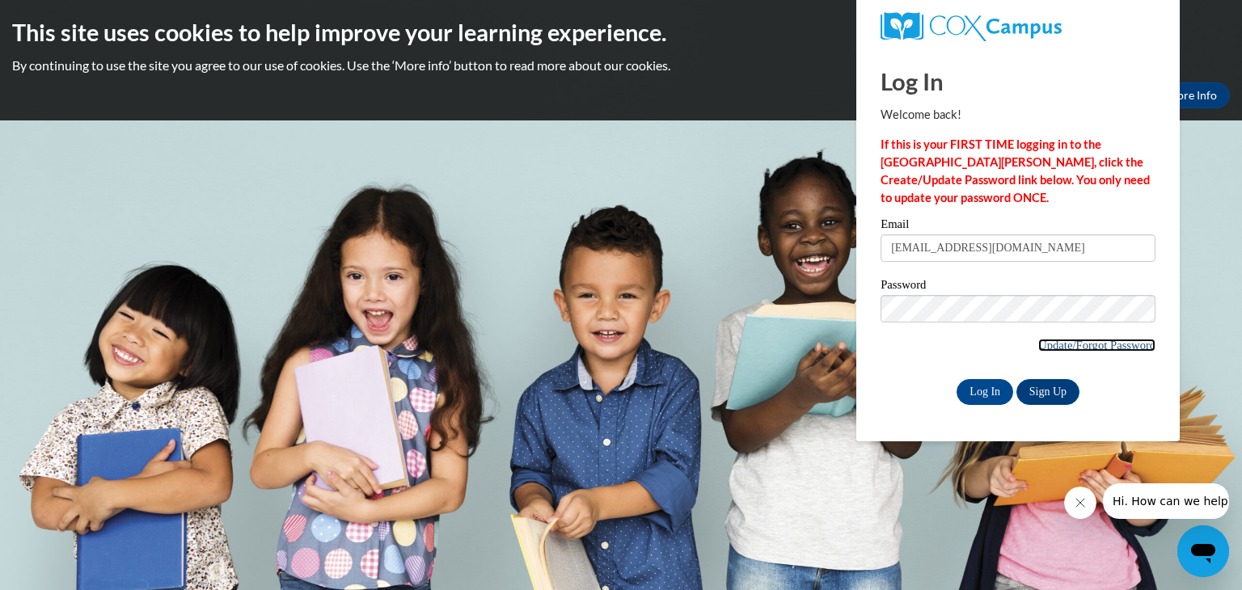
click at [1110, 350] on link "Update/Forgot Password" at bounding box center [1097, 345] width 117 height 13
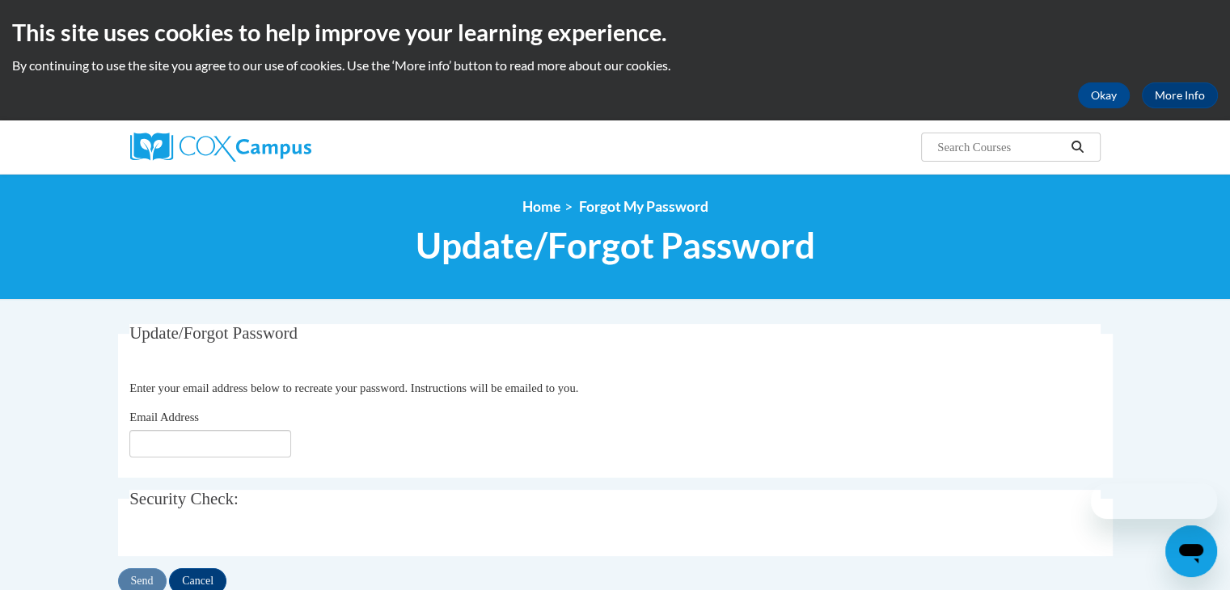
scroll to position [78, 0]
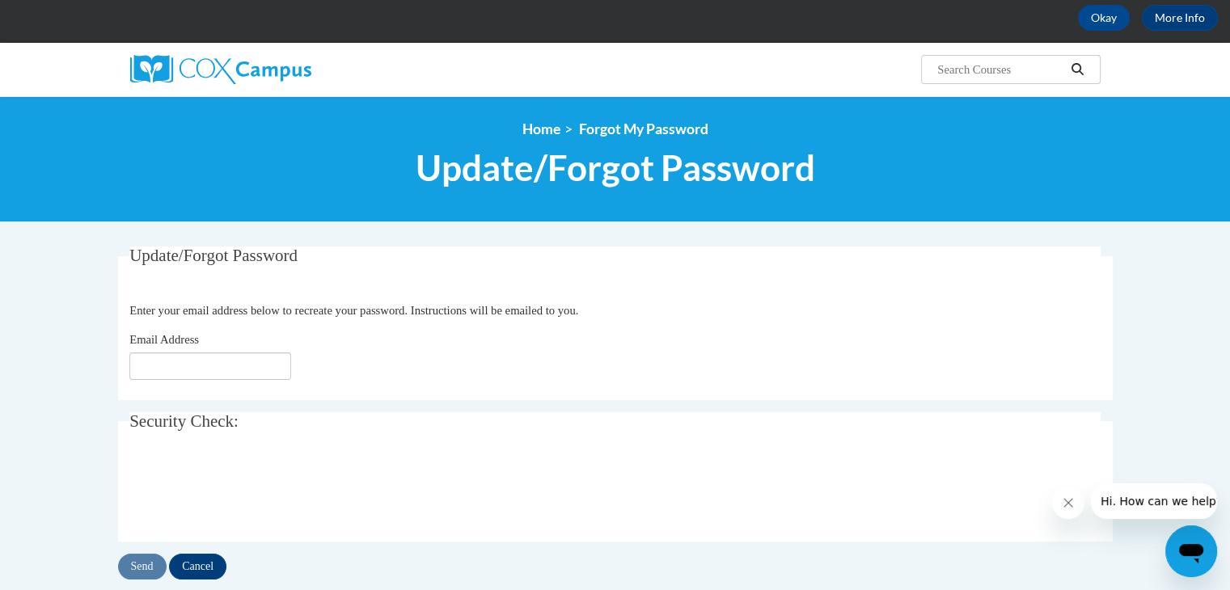
click at [194, 349] on div "Email Address" at bounding box center [614, 355] width 971 height 49
click at [248, 386] on fieldset "Update/Forgot Password Please enter your email address Enter your email address…" at bounding box center [615, 324] width 995 height 154
click at [252, 373] on input "Email Address" at bounding box center [210, 367] width 162 height 28
type input "w"
type input "n"
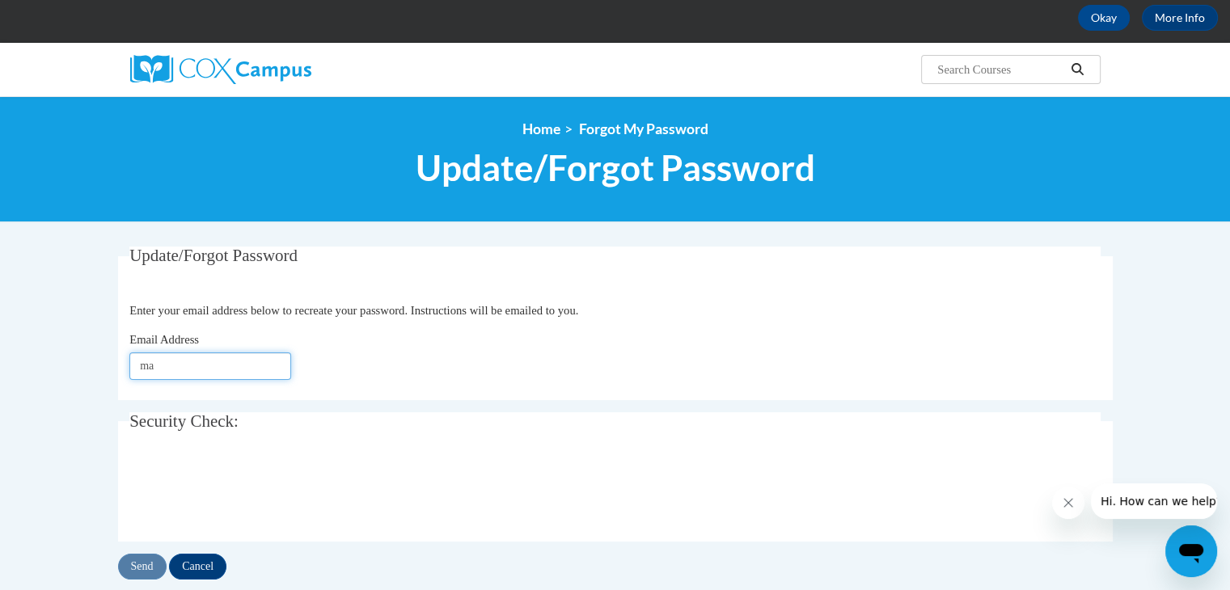
type input "marqueso@wauwatosa.k12.wi.us"
click at [137, 575] on input "Send" at bounding box center [142, 567] width 49 height 26
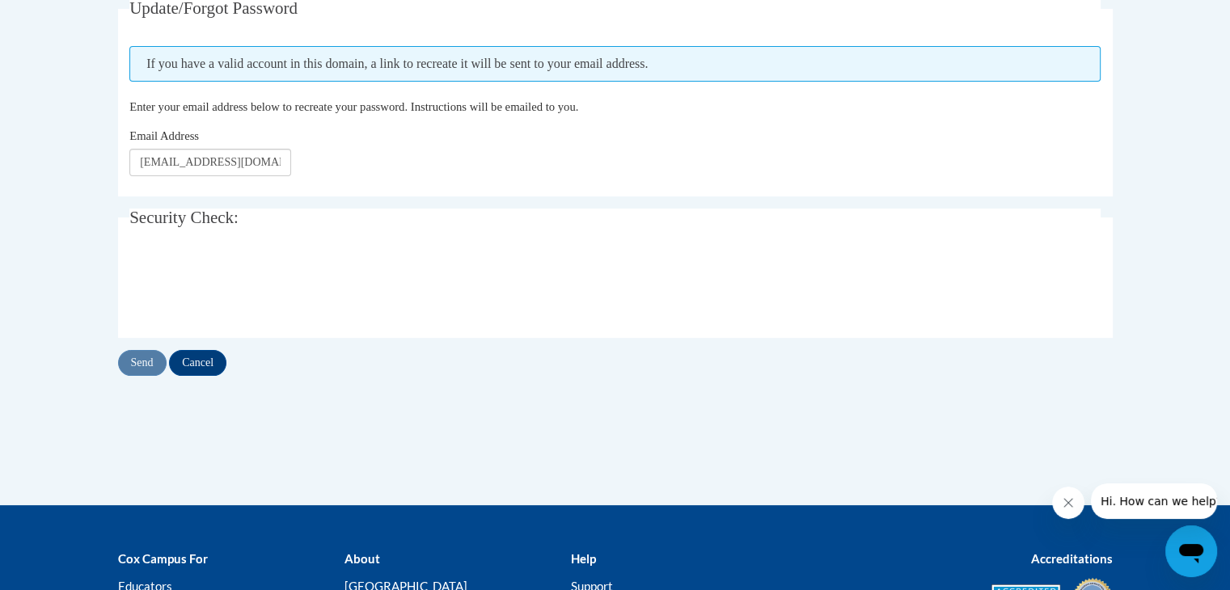
scroll to position [345, 0]
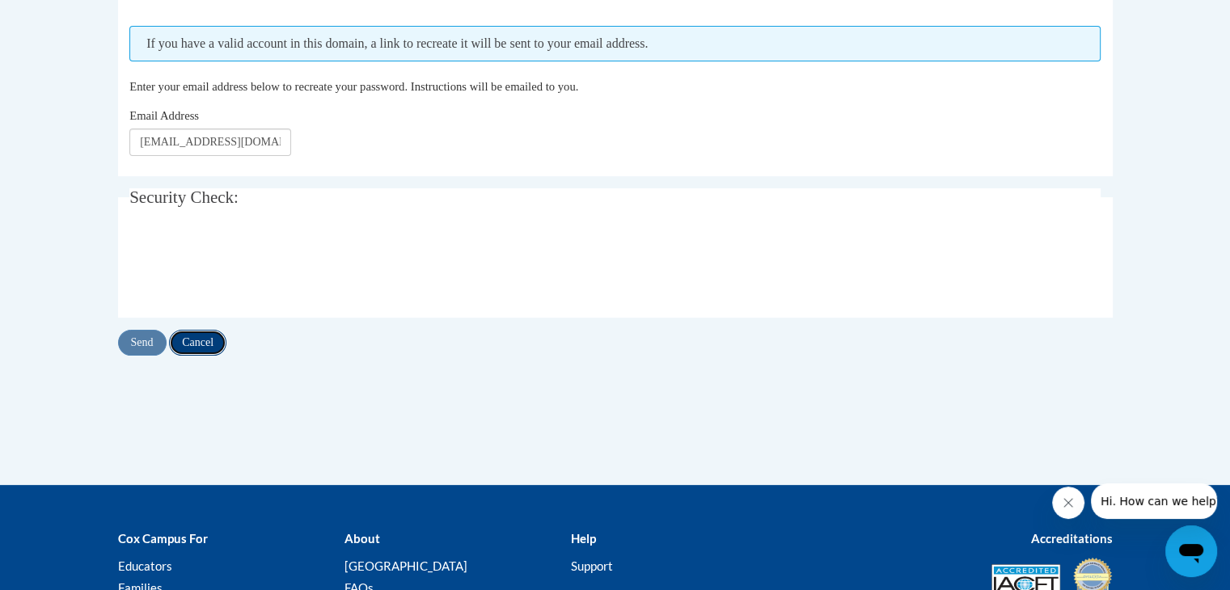
click at [222, 341] on input "Cancel" at bounding box center [197, 343] width 57 height 26
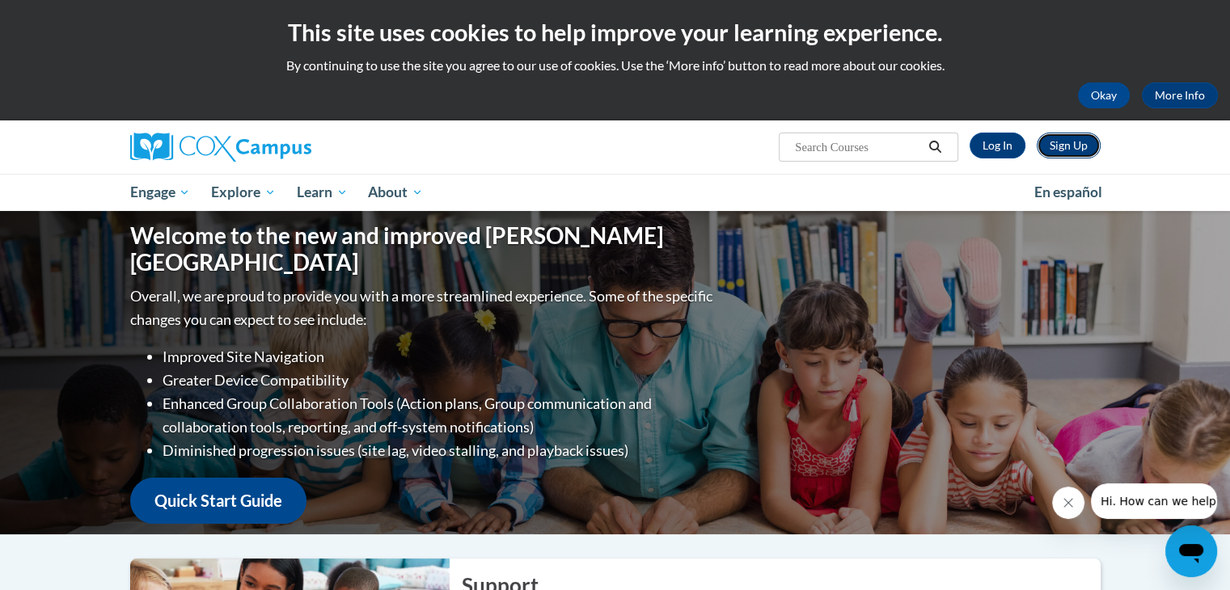
click at [1054, 143] on link "Sign Up" at bounding box center [1069, 146] width 64 height 26
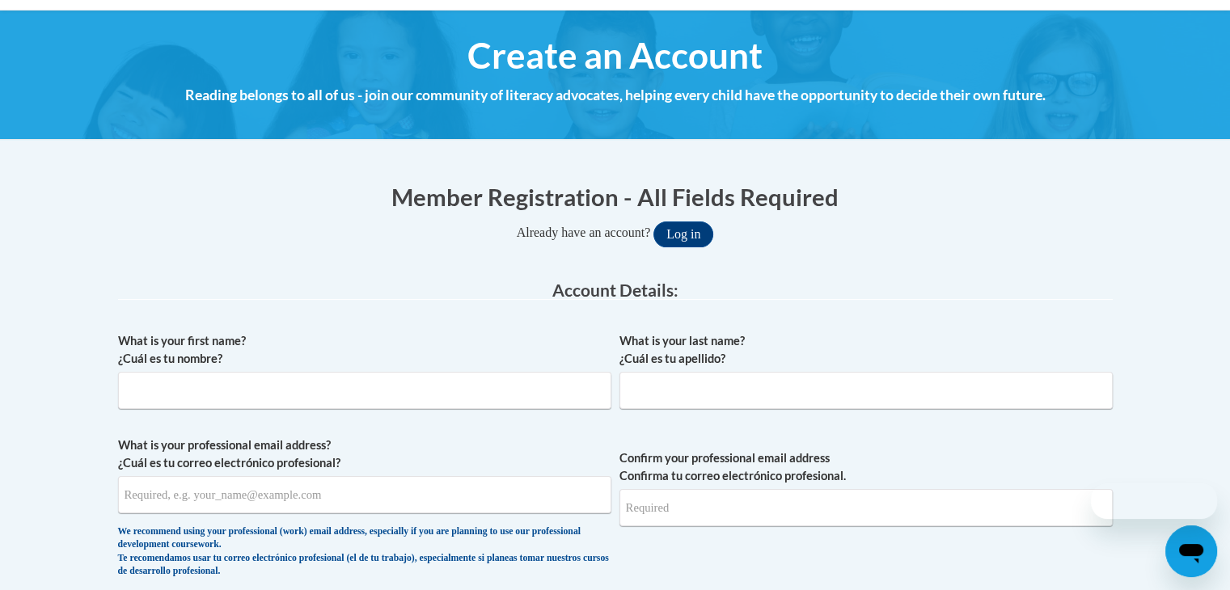
scroll to position [165, 0]
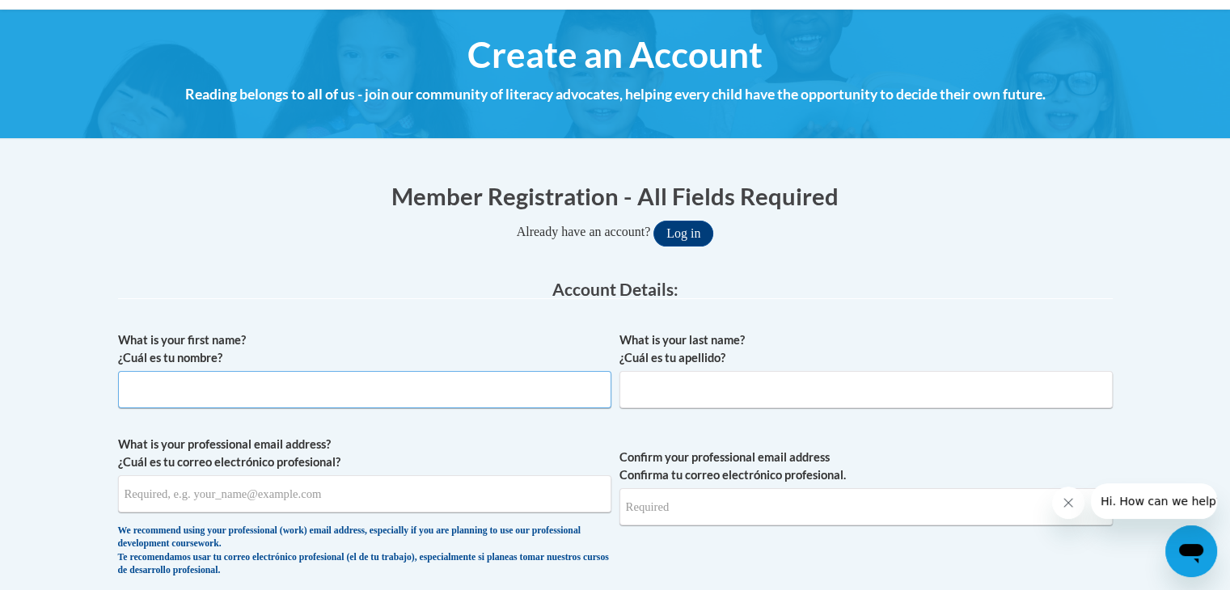
click at [524, 396] on input "What is your first name? ¿Cuál es tu nombre?" at bounding box center [364, 389] width 493 height 37
type input "Sophia"
click at [667, 398] on input "What is your last name? ¿Cuál es tu apellido?" at bounding box center [866, 389] width 493 height 37
type input "Marquez"
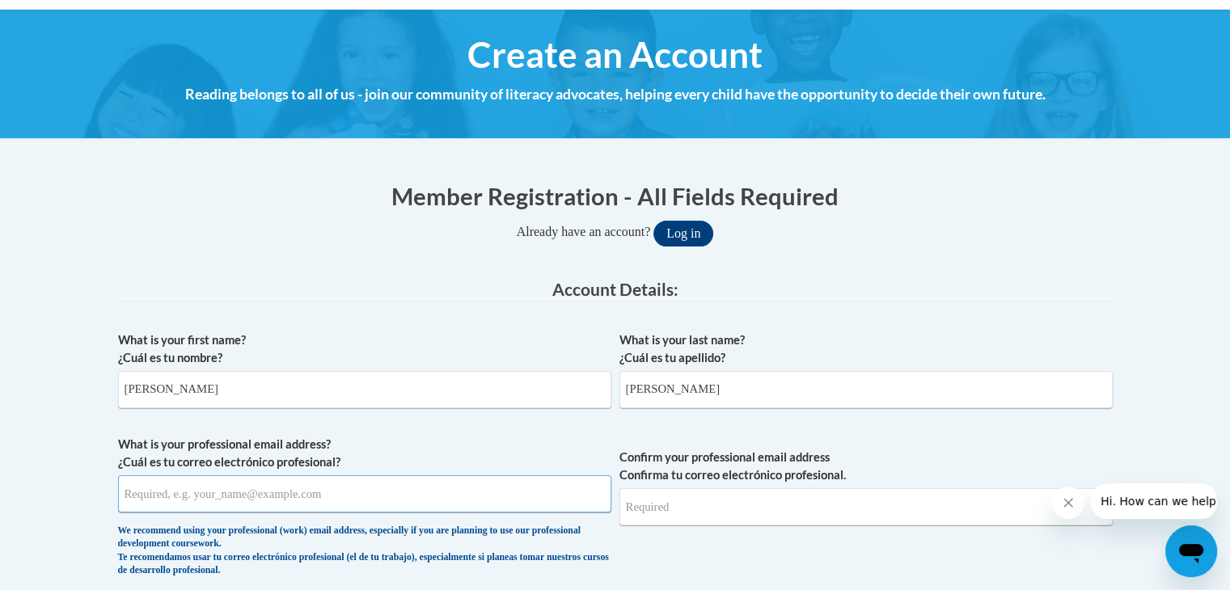
click at [544, 502] on input "What is your professional email address? ¿Cuál es tu correo electrónico profesi…" at bounding box center [364, 494] width 493 height 37
type input "[EMAIL_ADDRESS][DOMAIN_NAME]"
click at [641, 502] on input "Confirm your professional email address Confirma tu correo electrónico profesio…" at bounding box center [866, 507] width 493 height 37
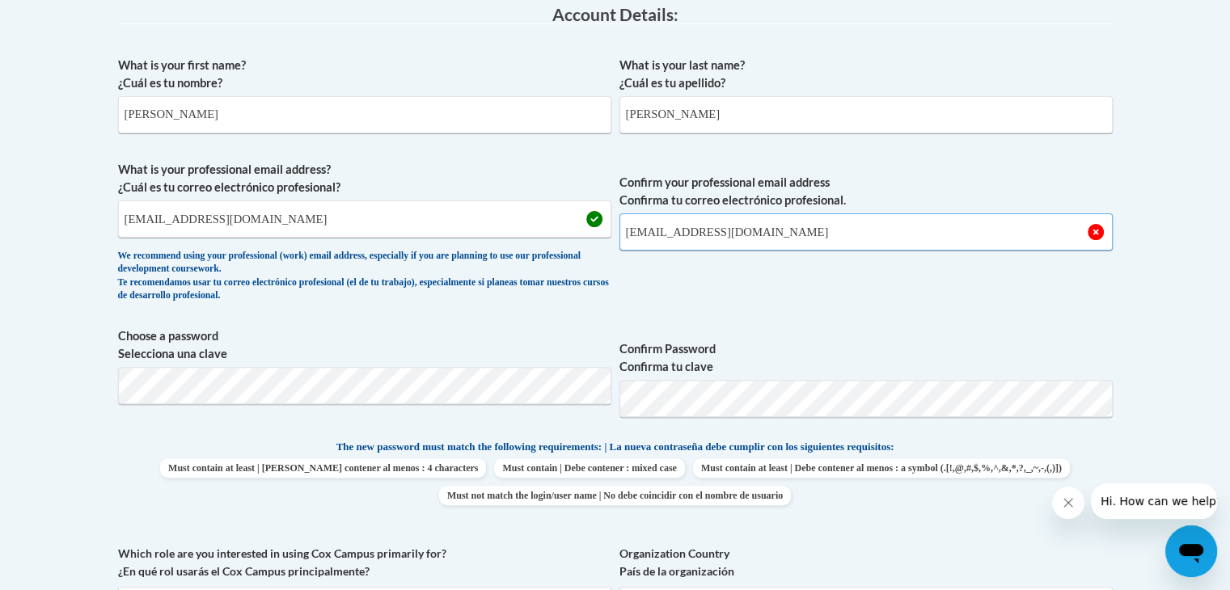
type input "[EMAIL_ADDRESS][DOMAIN_NAME]"
click at [775, 303] on span "Confirm your professional email address Confirma tu correo electrónico profesio…" at bounding box center [866, 236] width 493 height 150
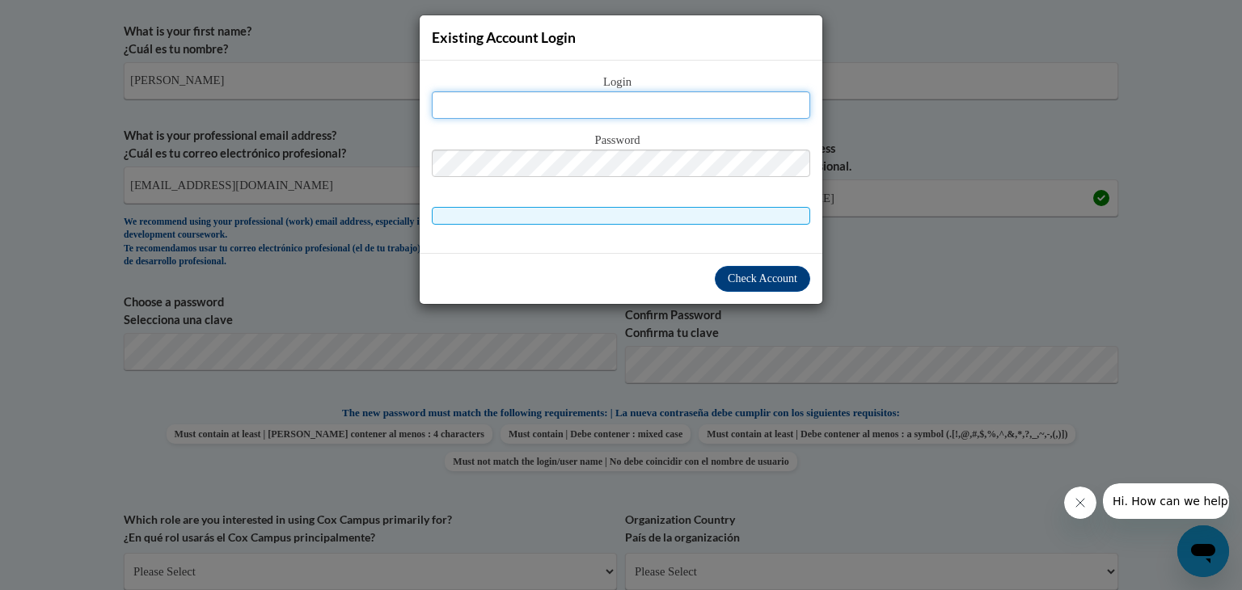
click at [678, 113] on input "text" at bounding box center [621, 105] width 379 height 28
click at [682, 132] on span "Password" at bounding box center [621, 141] width 379 height 18
click at [706, 121] on div "Login Password" at bounding box center [621, 149] width 379 height 152
click at [709, 112] on input "text" at bounding box center [621, 105] width 379 height 28
type input "[EMAIL_ADDRESS][DOMAIN_NAME]"
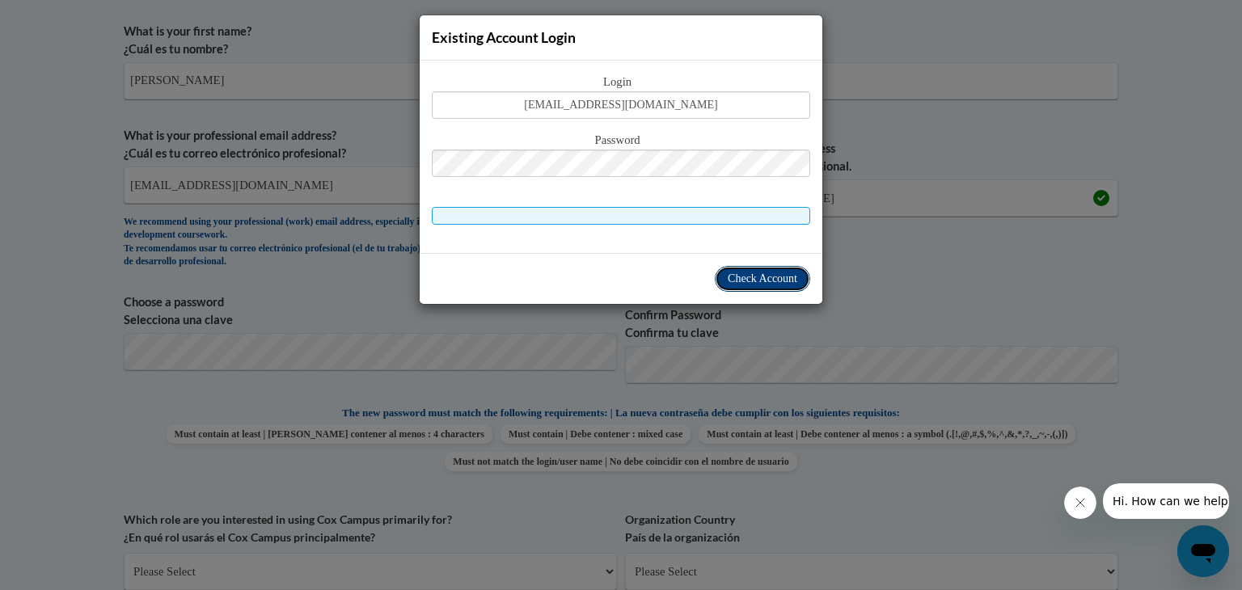
click at [789, 273] on span "Check Account" at bounding box center [763, 279] width 70 height 12
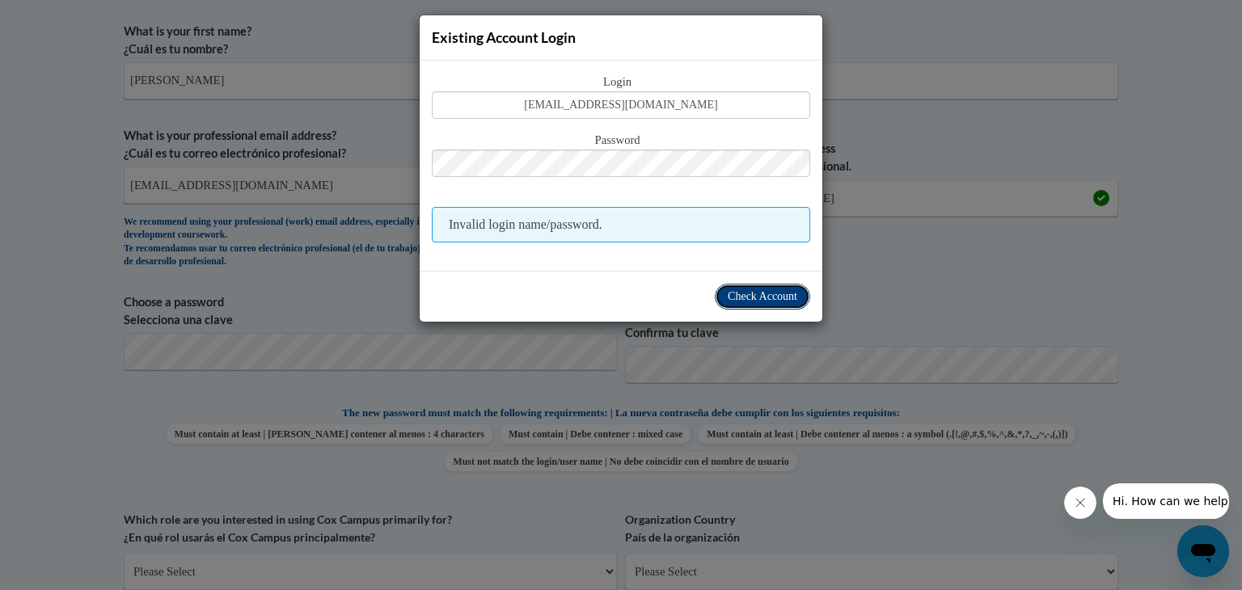
click at [749, 295] on span "Check Account" at bounding box center [763, 296] width 70 height 12
click at [613, 234] on span "Invalid login name/password." at bounding box center [621, 225] width 379 height 36
click at [865, 223] on div "Existing Account Login Login marqueso@wauwatosa.k12.wi.us Password Invalid logi…" at bounding box center [621, 295] width 1242 height 590
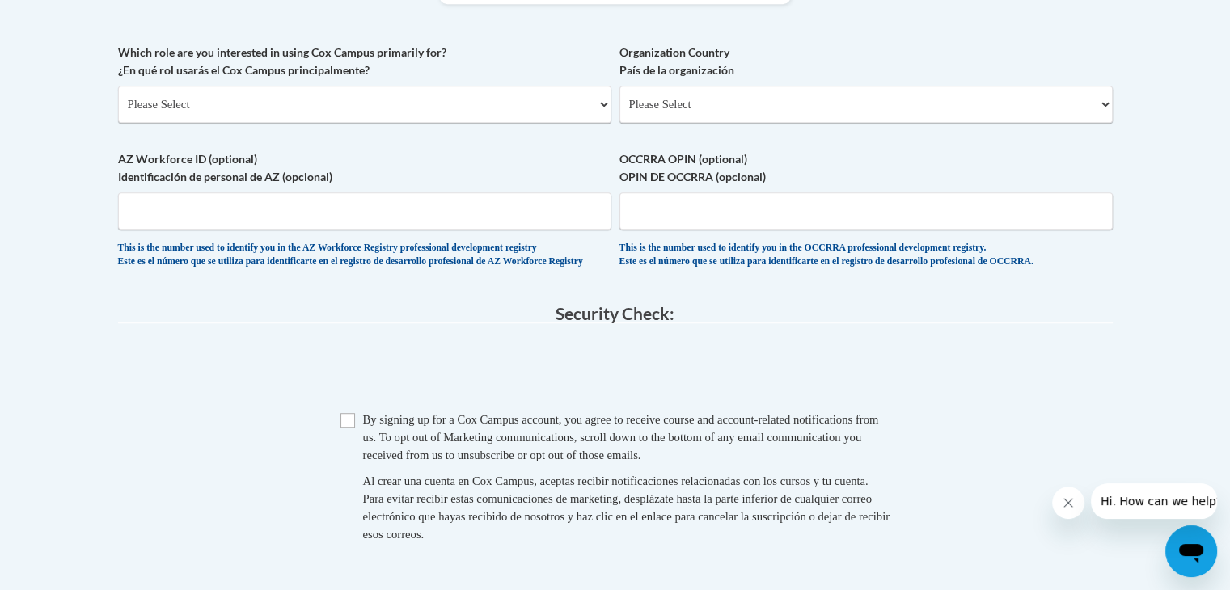
scroll to position [536, 0]
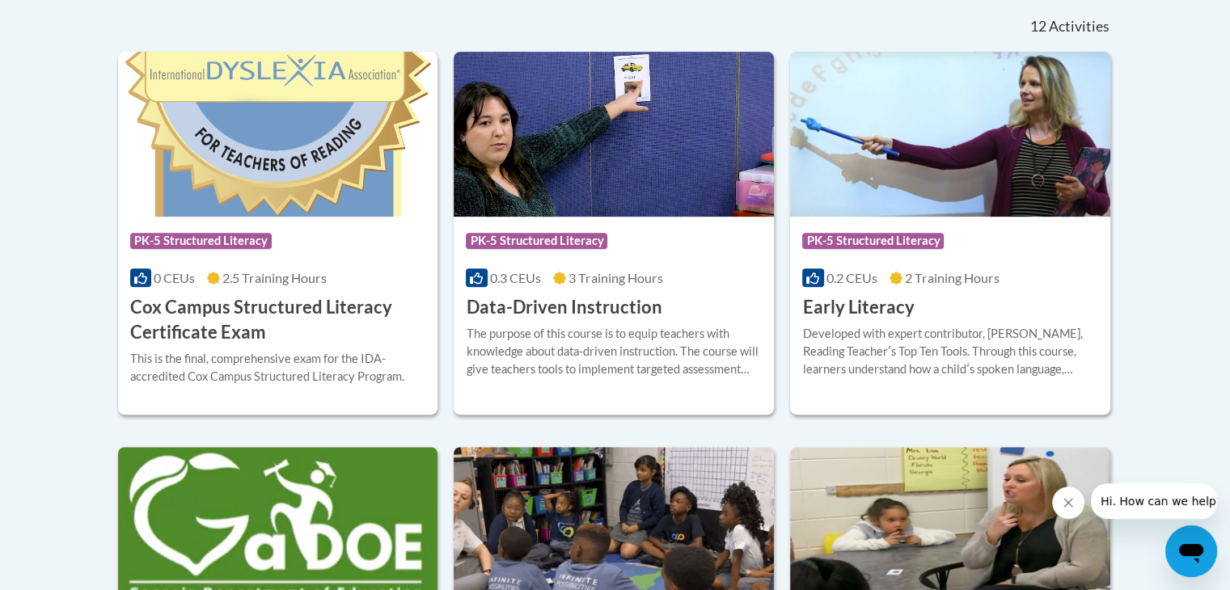
scroll to position [686, 0]
click at [247, 294] on div "Course Category: PK-5 Structured Literacy 0 CEUs 2.5 Training Hours COURSE Cox …" at bounding box center [278, 281] width 320 height 129
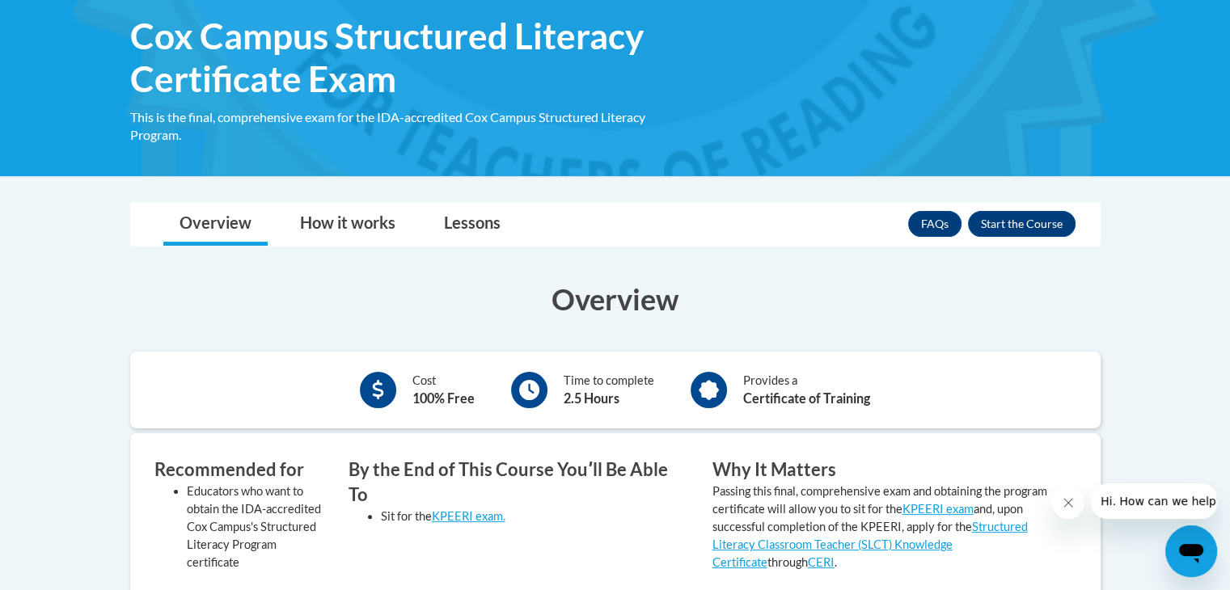
scroll to position [218, 0]
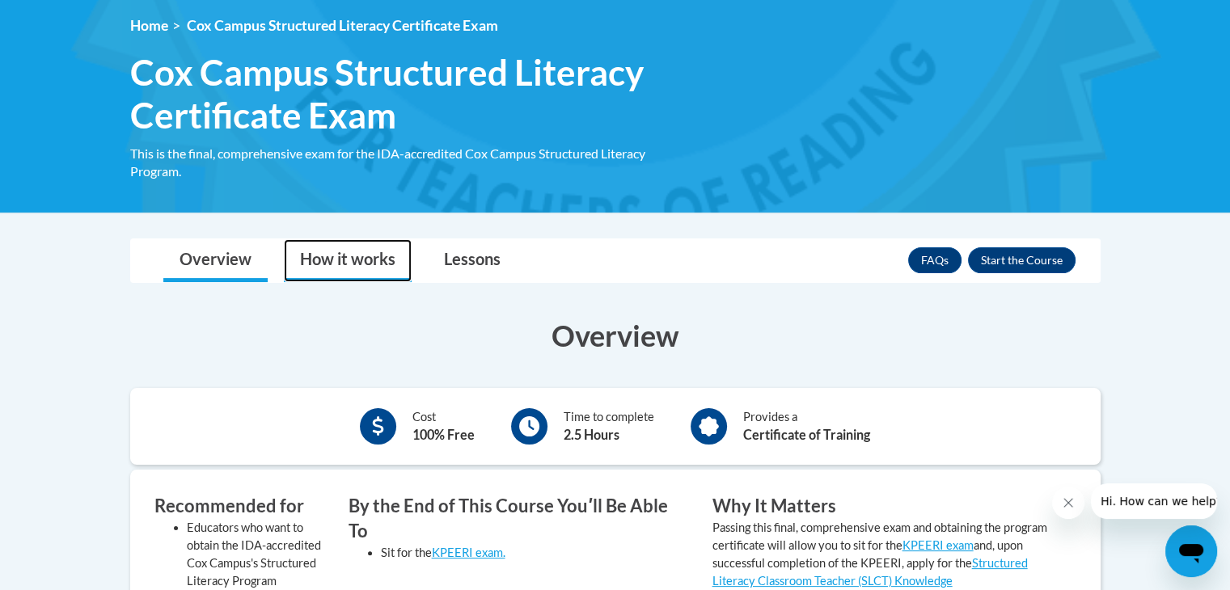
click at [376, 267] on link "How it works" at bounding box center [348, 260] width 128 height 43
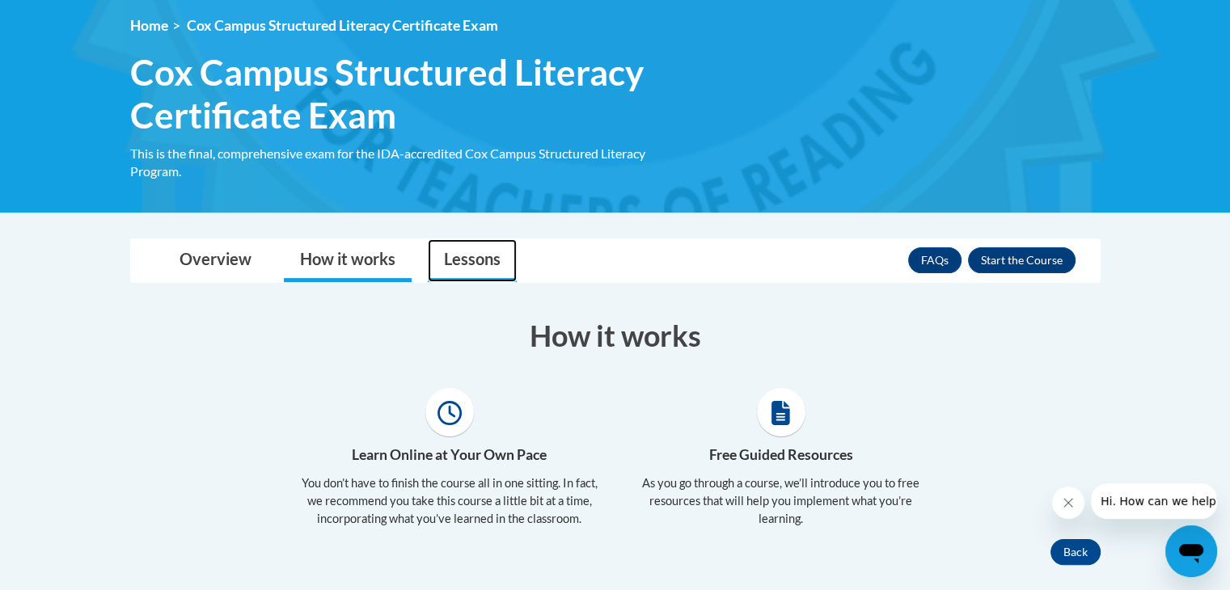
click at [466, 260] on link "Lessons" at bounding box center [472, 260] width 89 height 43
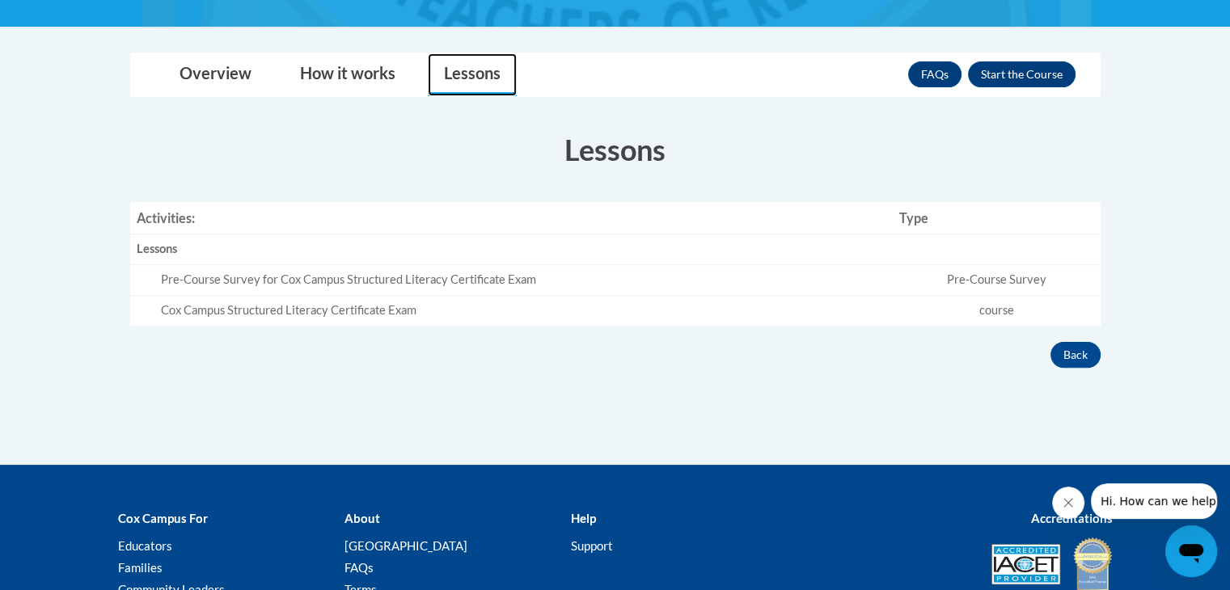
scroll to position [437, 0]
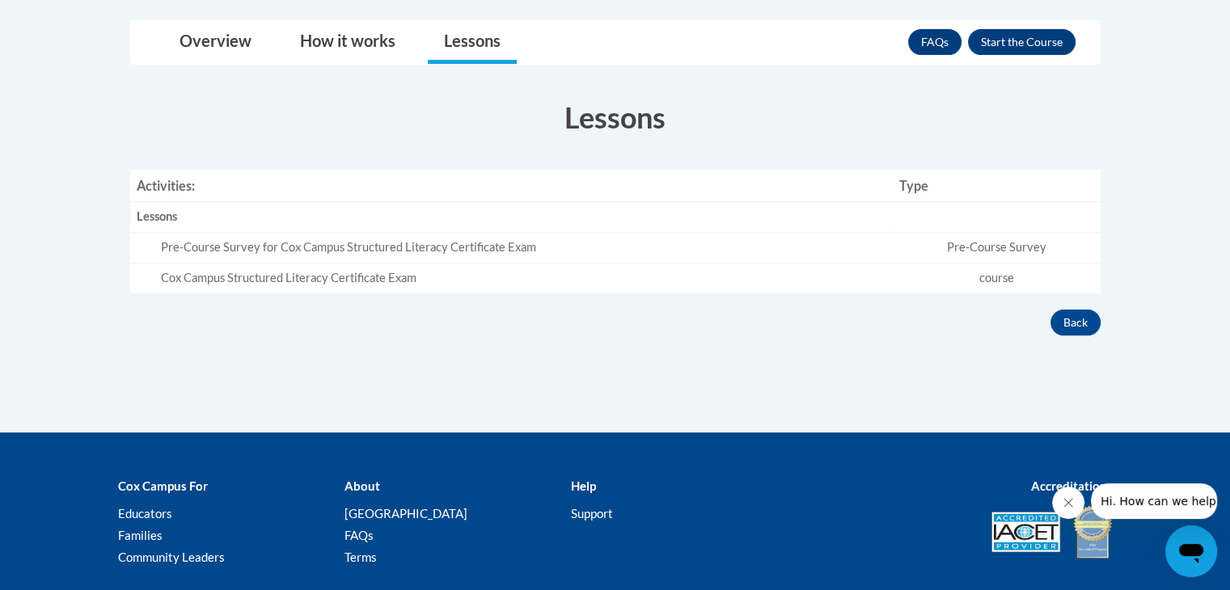
click at [954, 240] on td "Pre-Course Survey" at bounding box center [996, 248] width 208 height 31
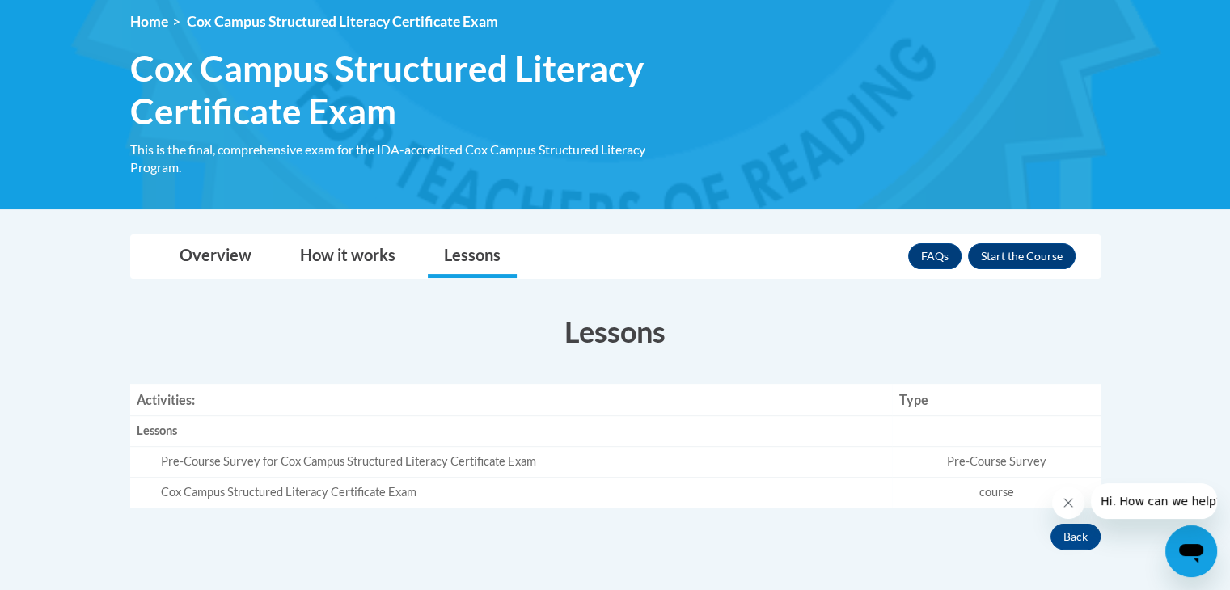
scroll to position [218, 0]
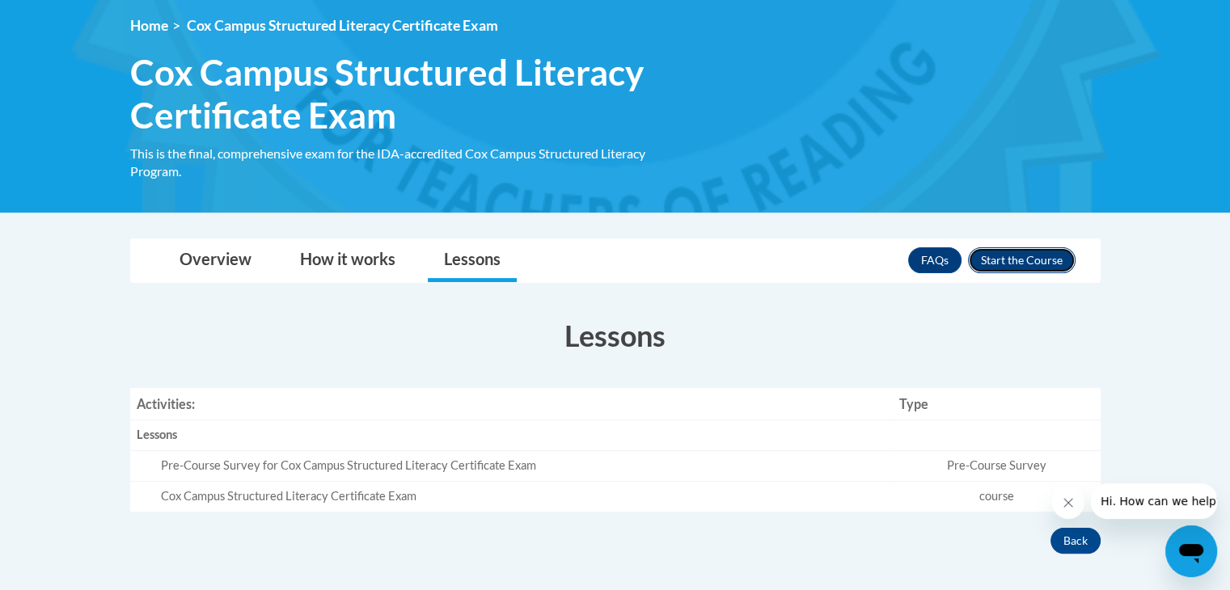
click at [1024, 268] on button "Enroll" at bounding box center [1022, 261] width 108 height 26
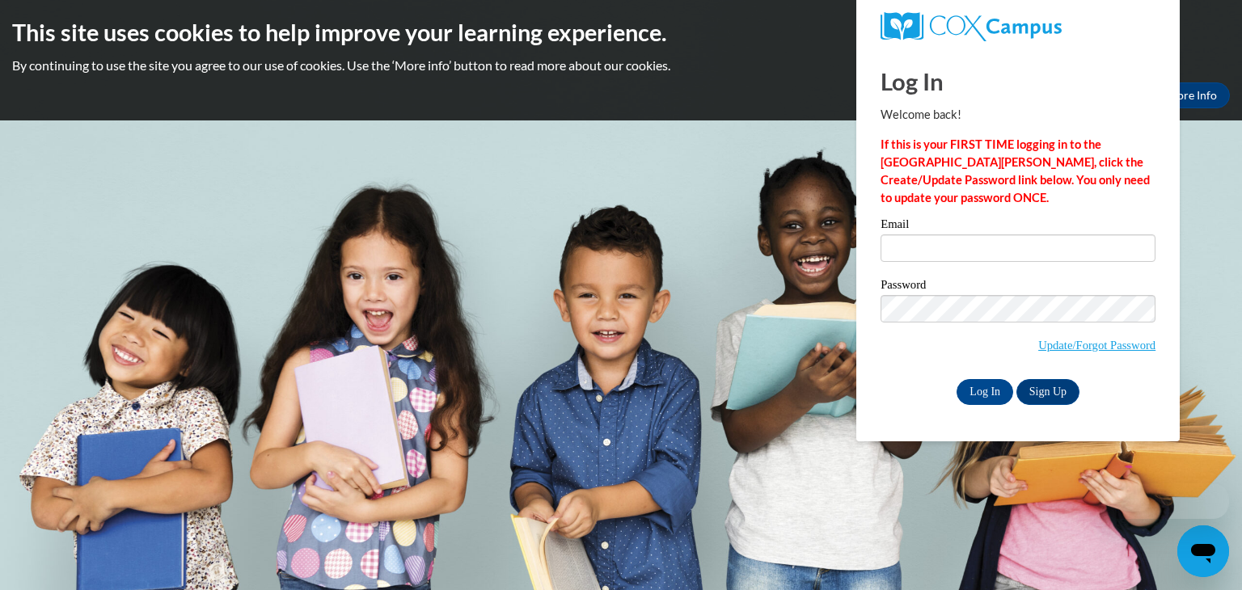
click at [1009, 267] on div "Email" at bounding box center [1018, 246] width 275 height 56
click at [1010, 266] on div "Email" at bounding box center [1018, 246] width 275 height 56
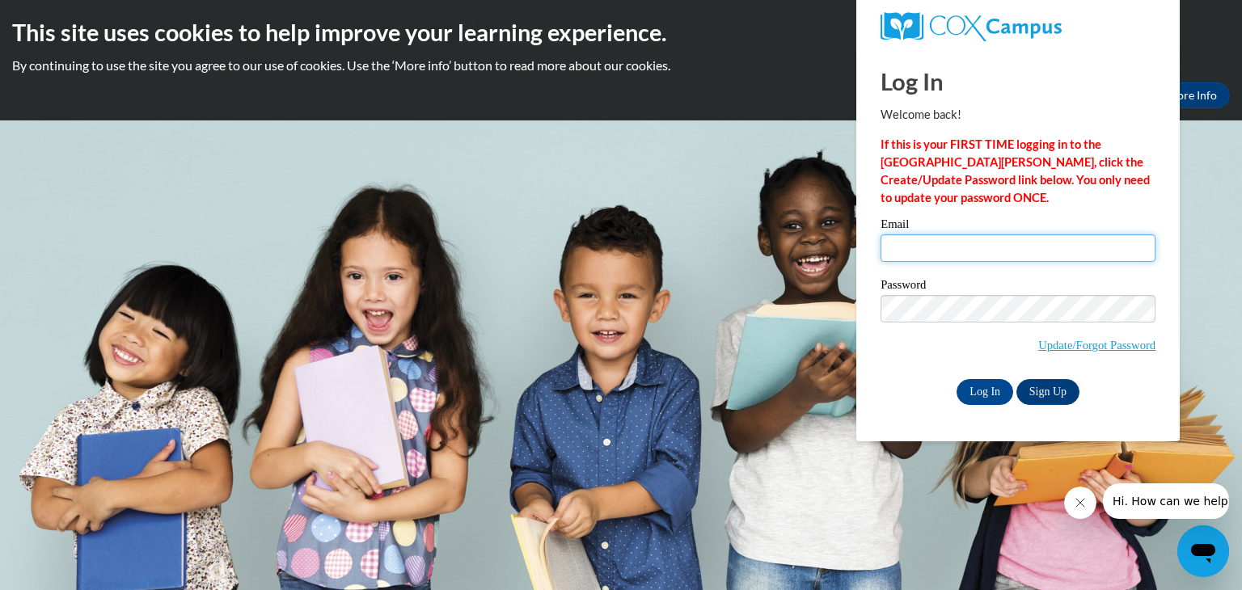
drag, startPoint x: 1013, startPoint y: 258, endPoint x: 997, endPoint y: 260, distance: 16.3
click at [997, 260] on input "Email" at bounding box center [1018, 249] width 275 height 28
click at [1049, 206] on p "If this is your FIRST TIME logging in to the NEW Cox Campus, click the Create/U…" at bounding box center [1018, 171] width 275 height 71
click at [1061, 345] on link "Update/Forgot Password" at bounding box center [1097, 345] width 117 height 13
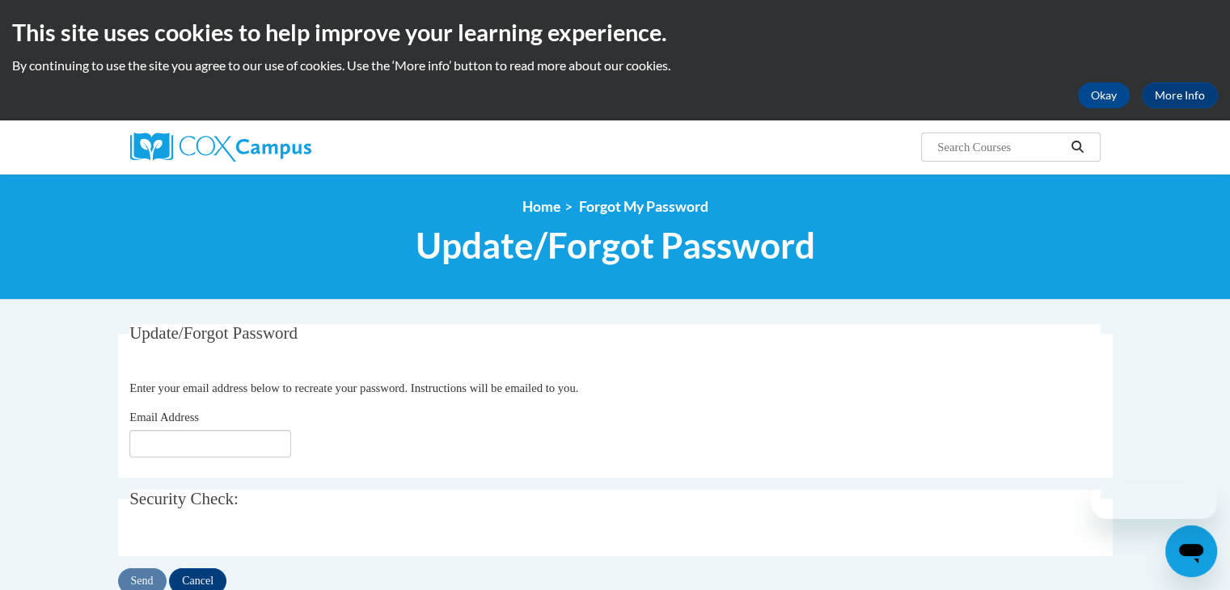
scroll to position [133, 0]
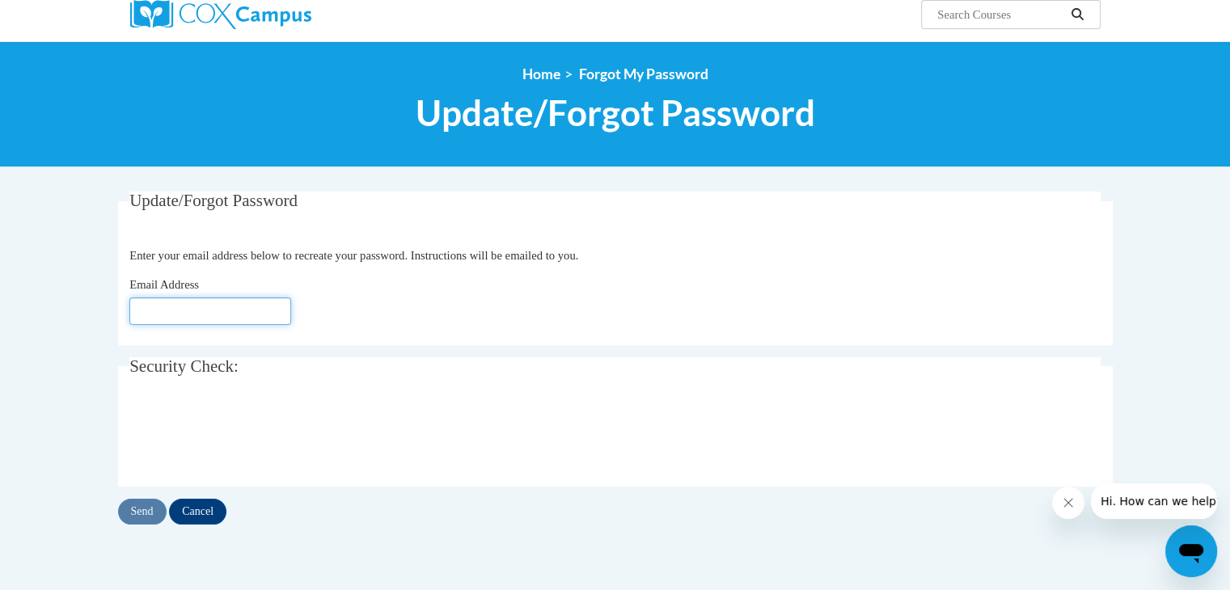
click at [252, 317] on input "Email Address" at bounding box center [210, 312] width 162 height 28
type input "[EMAIL_ADDRESS][DOMAIN_NAME]"
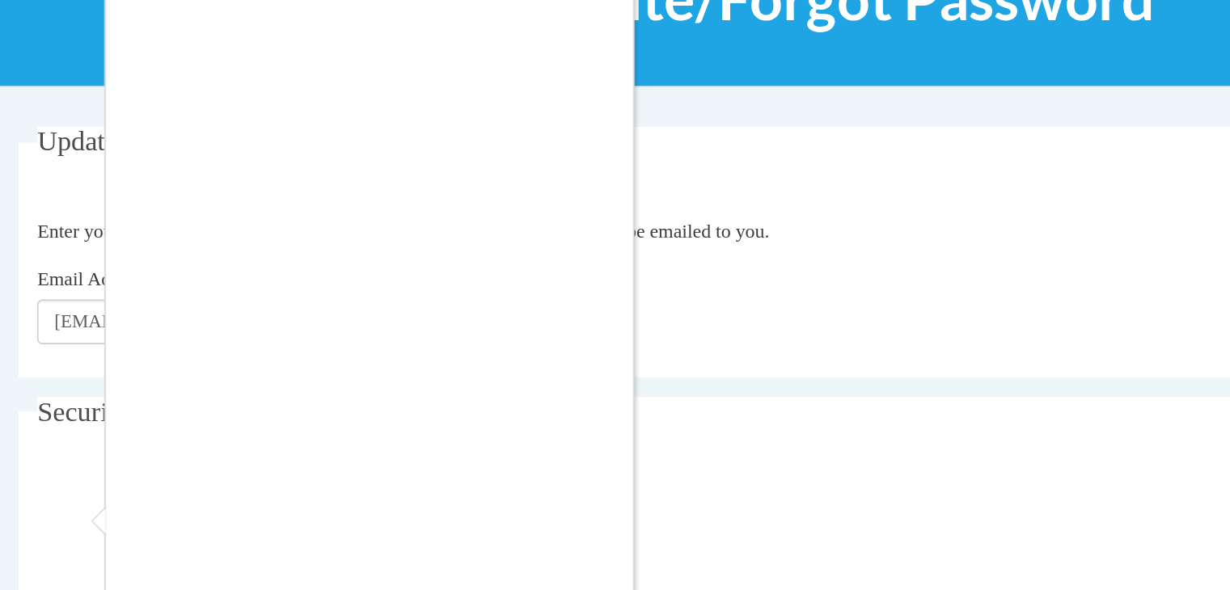
scroll to position [129, 0]
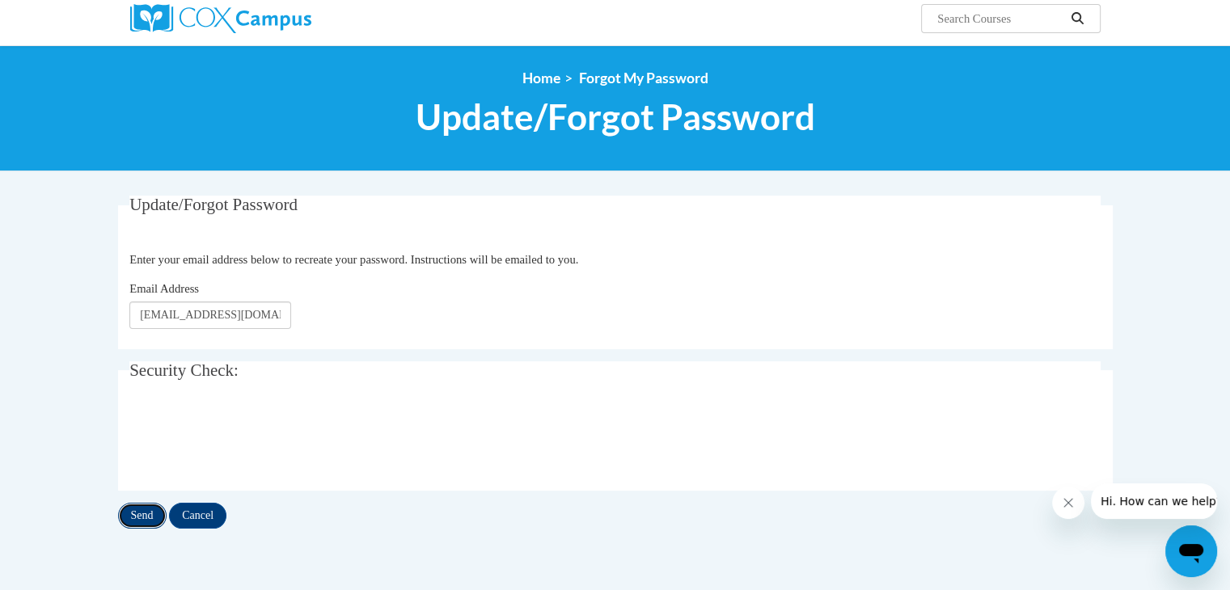
click at [135, 518] on input "Send" at bounding box center [142, 516] width 49 height 26
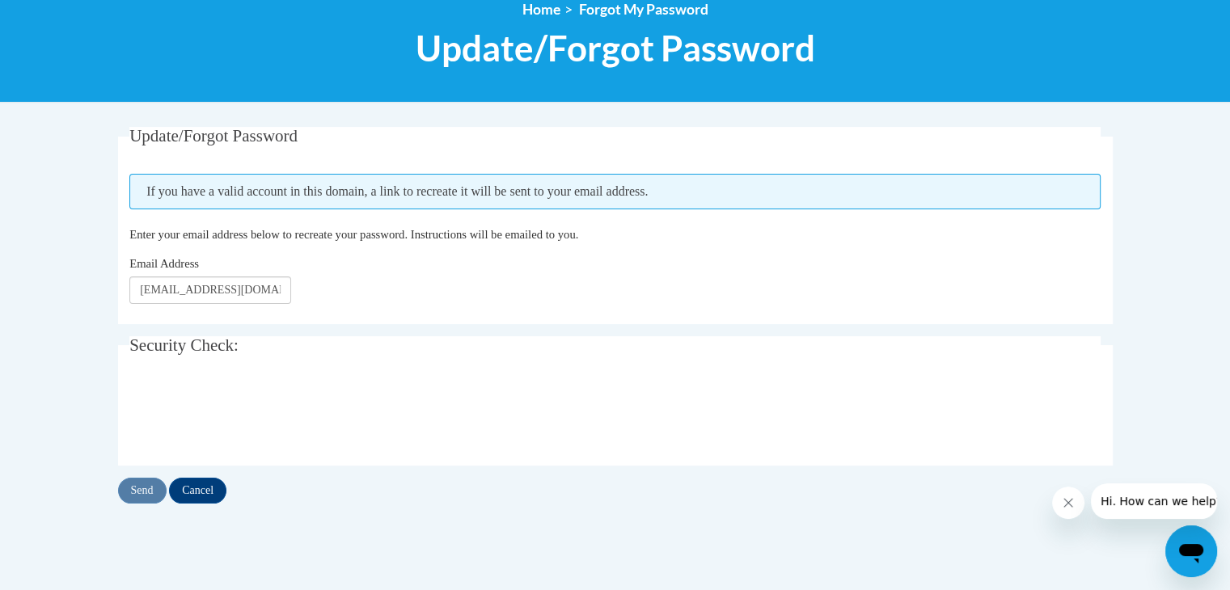
scroll to position [231, 0]
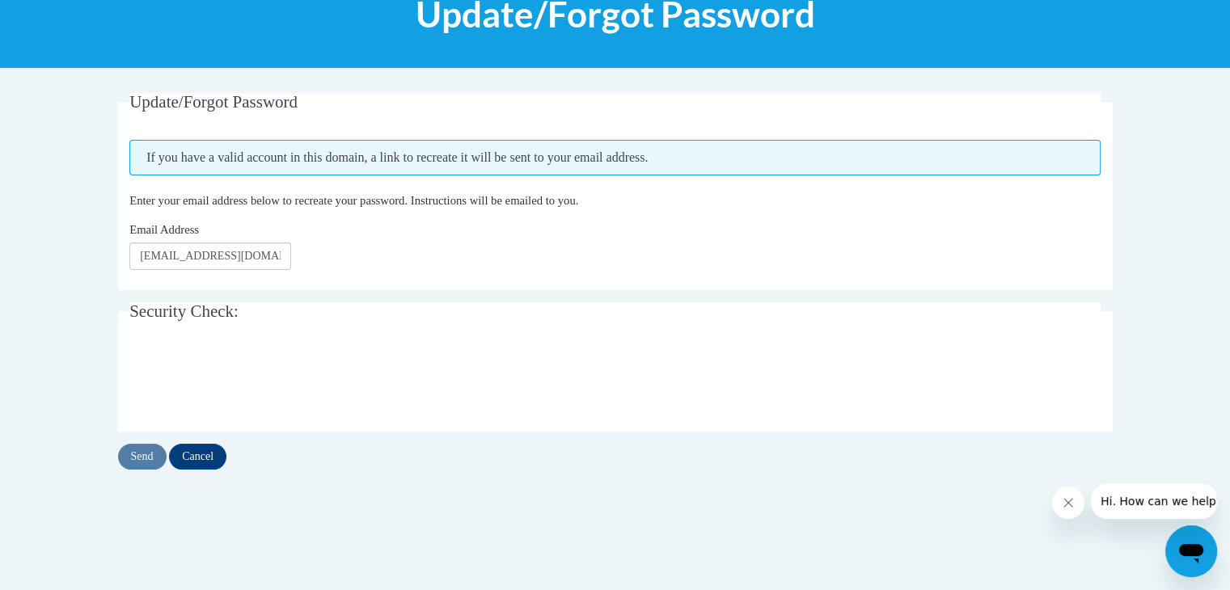
click at [273, 198] on span "Enter your email address below to recreate your password. Instructions will be …" at bounding box center [353, 200] width 449 height 13
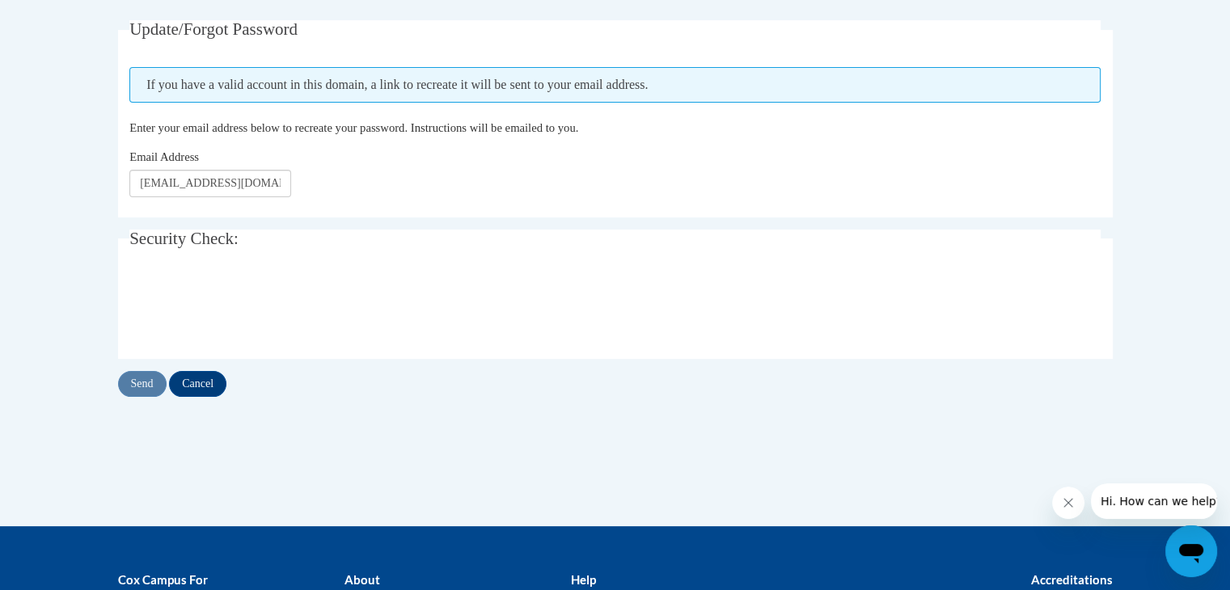
scroll to position [306, 0]
